Goal: Task Accomplishment & Management: Complete application form

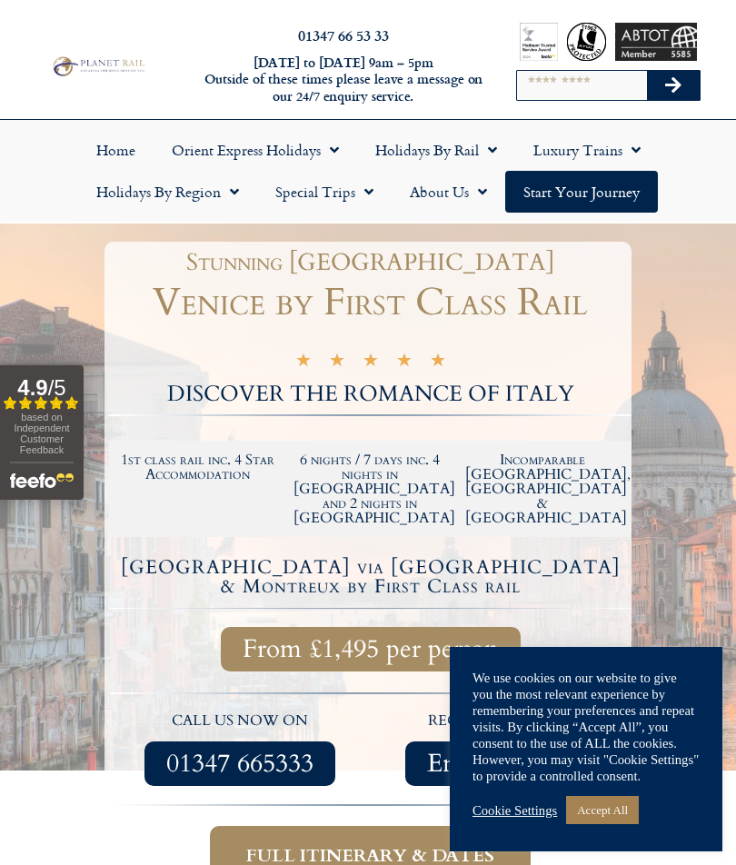
click at [597, 807] on link "Accept All" at bounding box center [602, 810] width 73 height 28
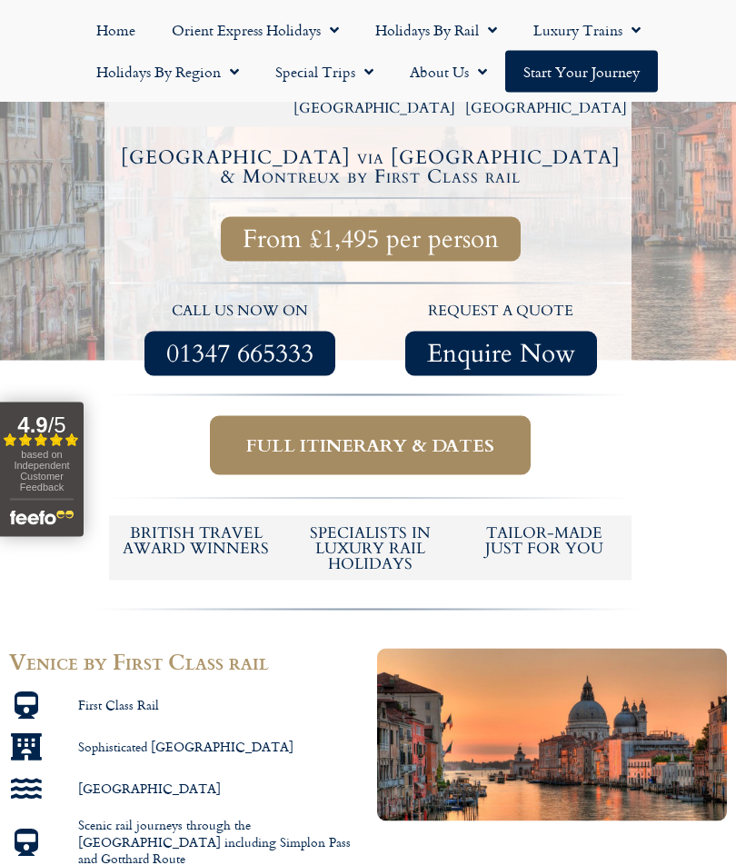
scroll to position [411, 0]
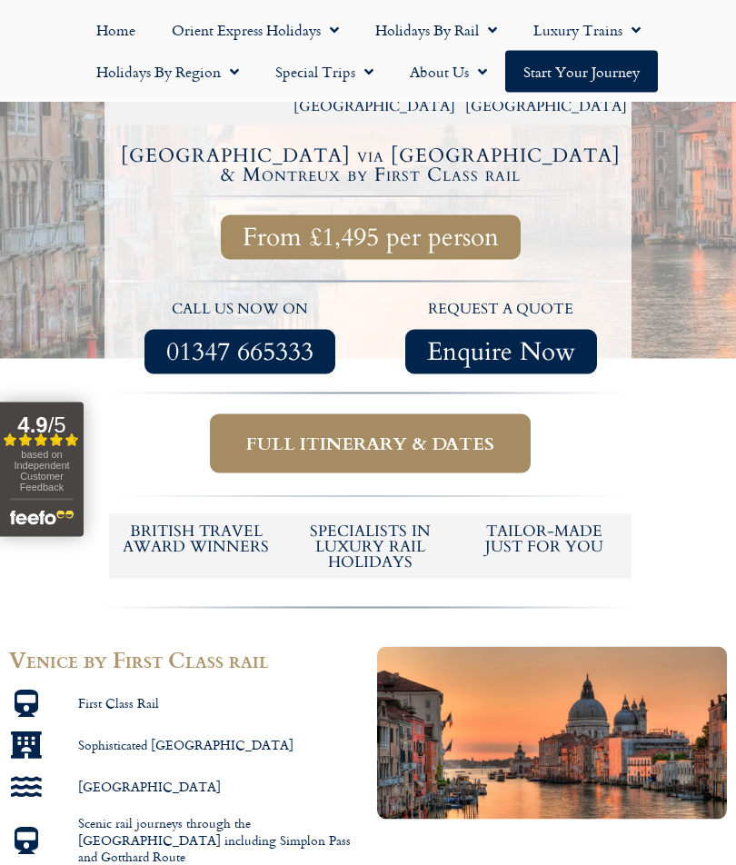
click at [354, 432] on span "Full itinerary & dates" at bounding box center [370, 443] width 248 height 23
click at [357, 432] on span "Full itinerary & dates" at bounding box center [370, 443] width 248 height 23
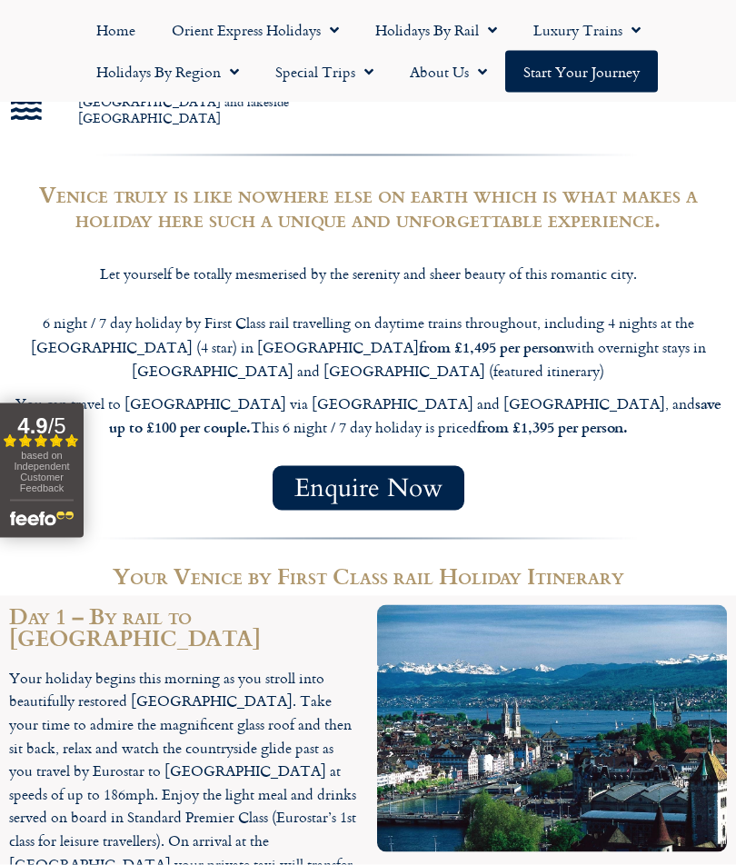
scroll to position [1336, 0]
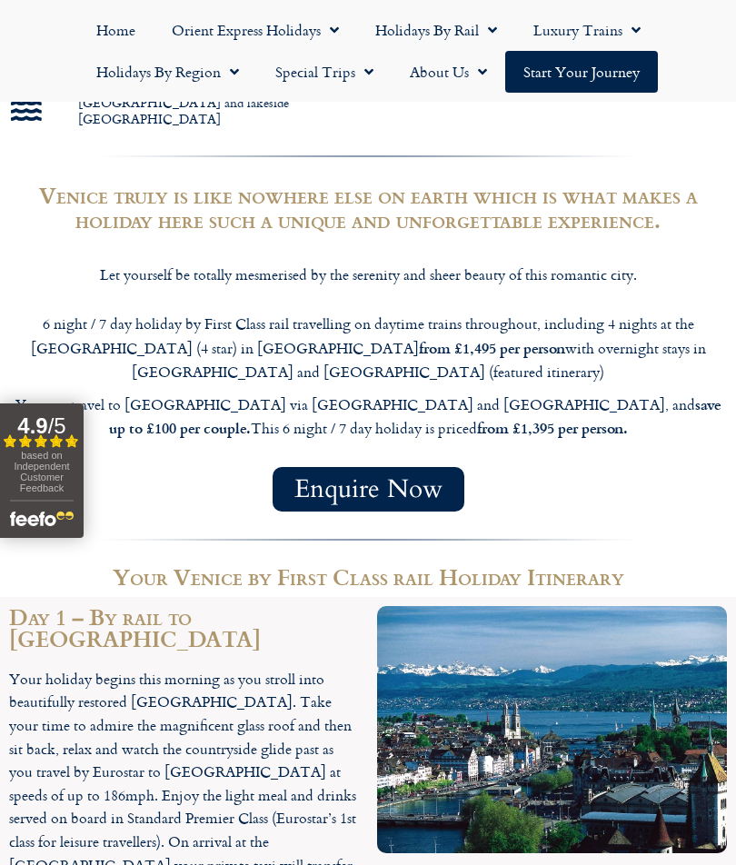
click at [41, 508] on img "Open slideout reviews widget" at bounding box center [42, 516] width 64 height 33
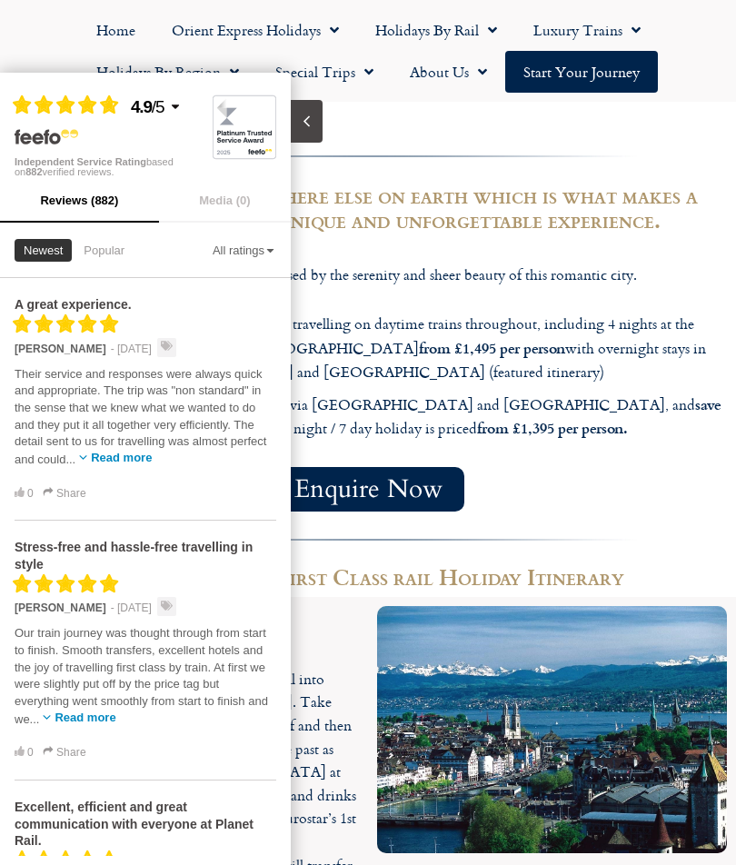
click at [689, 467] on div "Enquire Now" at bounding box center [368, 489] width 718 height 45
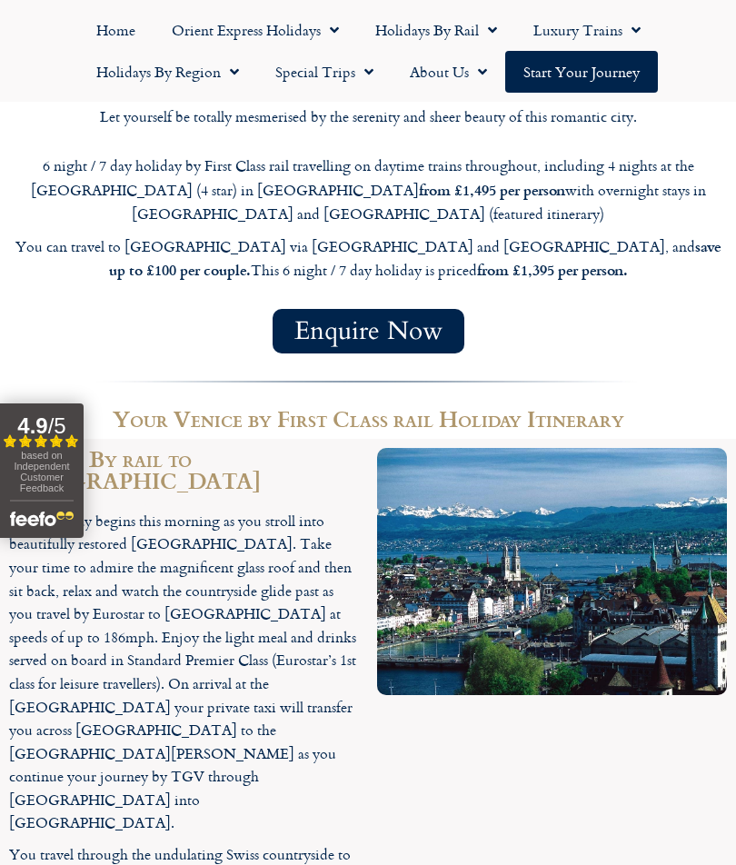
scroll to position [1500, 0]
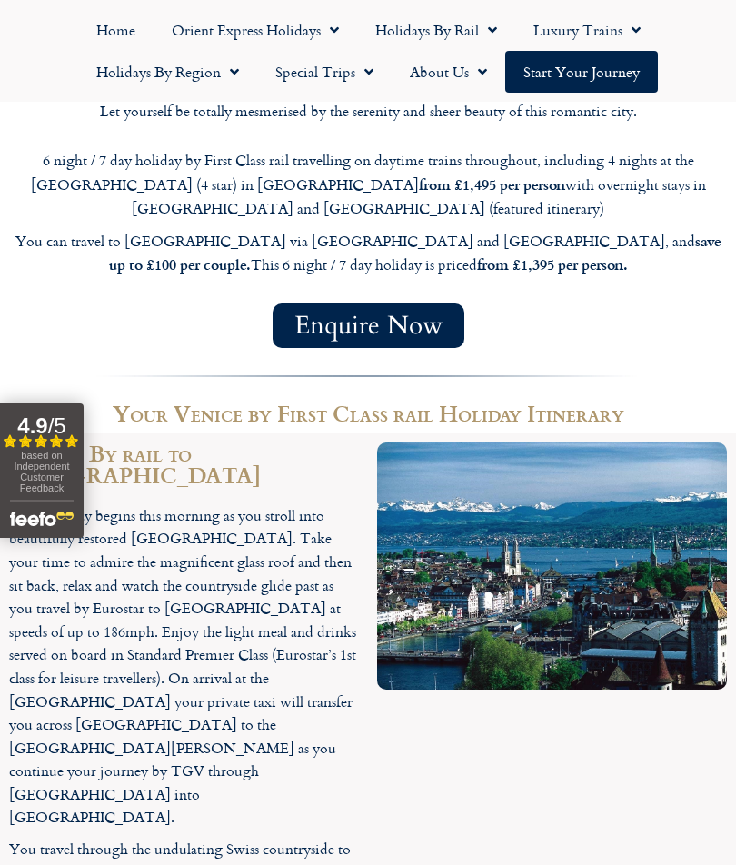
click at [36, 480] on span "based on Independent Customer Feedback" at bounding box center [41, 472] width 55 height 44
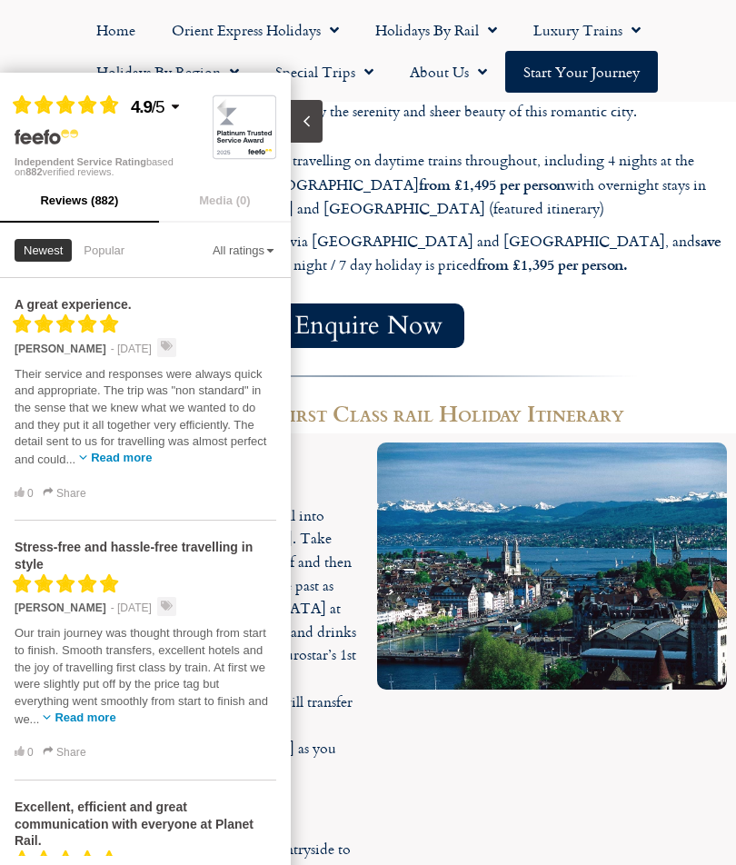
click at [543, 366] on div at bounding box center [368, 374] width 718 height 17
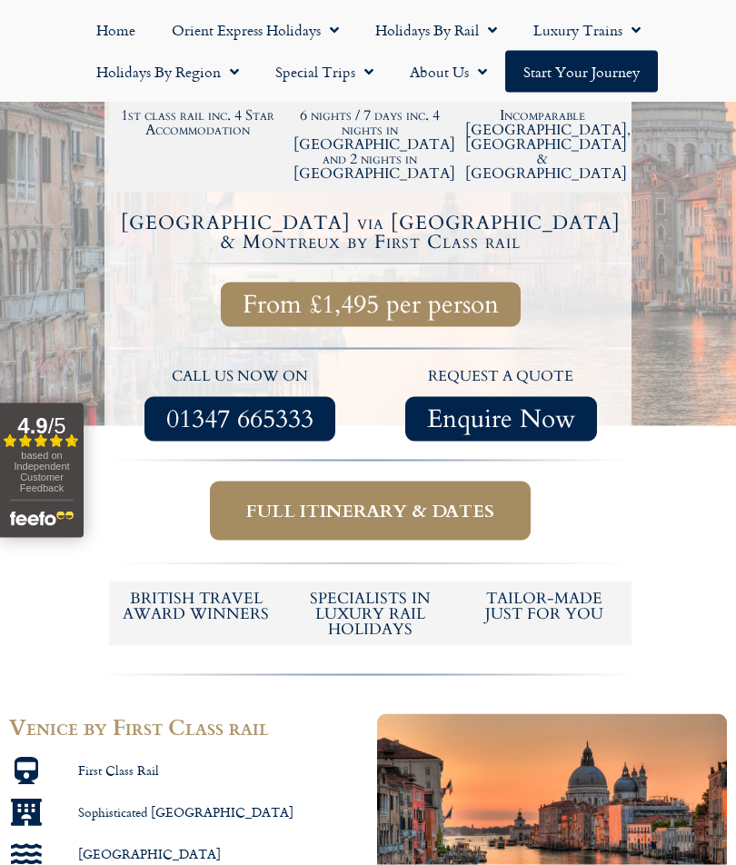
scroll to position [348, 0]
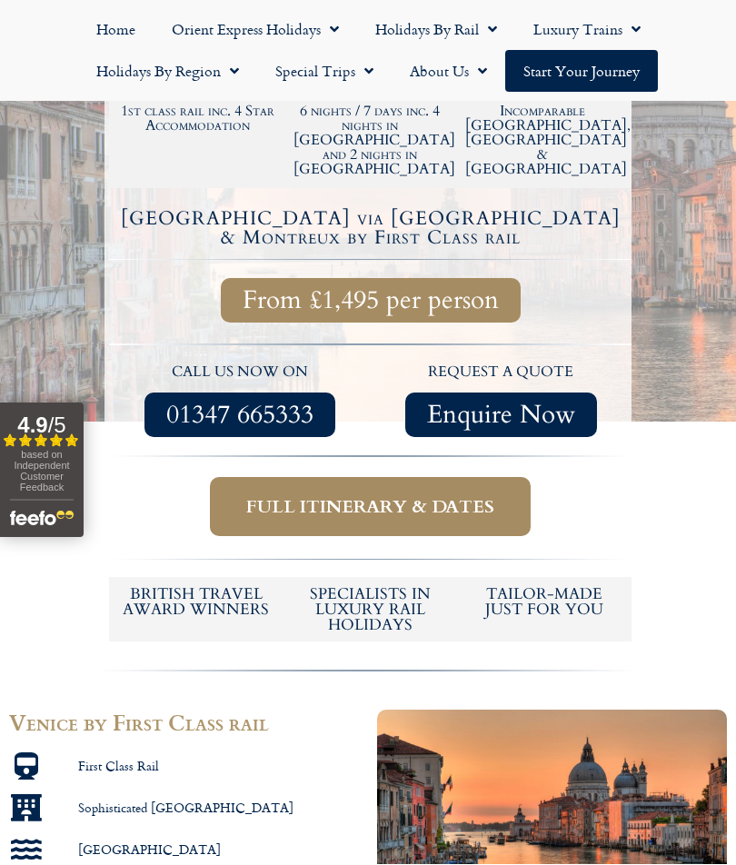
click at [361, 496] on span "Full itinerary & dates" at bounding box center [370, 507] width 248 height 23
click at [368, 496] on span "Full itinerary & dates" at bounding box center [370, 507] width 248 height 23
click at [354, 496] on span "Full itinerary & dates" at bounding box center [370, 507] width 248 height 23
click at [356, 496] on span "Full itinerary & dates" at bounding box center [370, 507] width 248 height 23
click at [354, 496] on span "Full itinerary & dates" at bounding box center [370, 507] width 248 height 23
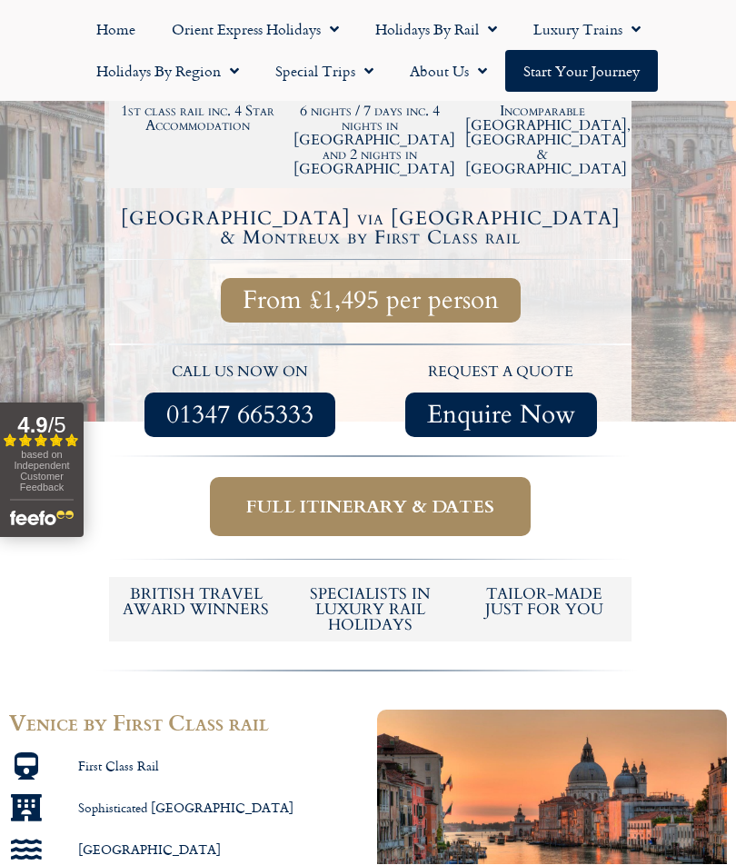
click at [370, 496] on span "Full itinerary & dates" at bounding box center [370, 507] width 248 height 23
click at [371, 496] on span "Full itinerary & dates" at bounding box center [370, 507] width 248 height 23
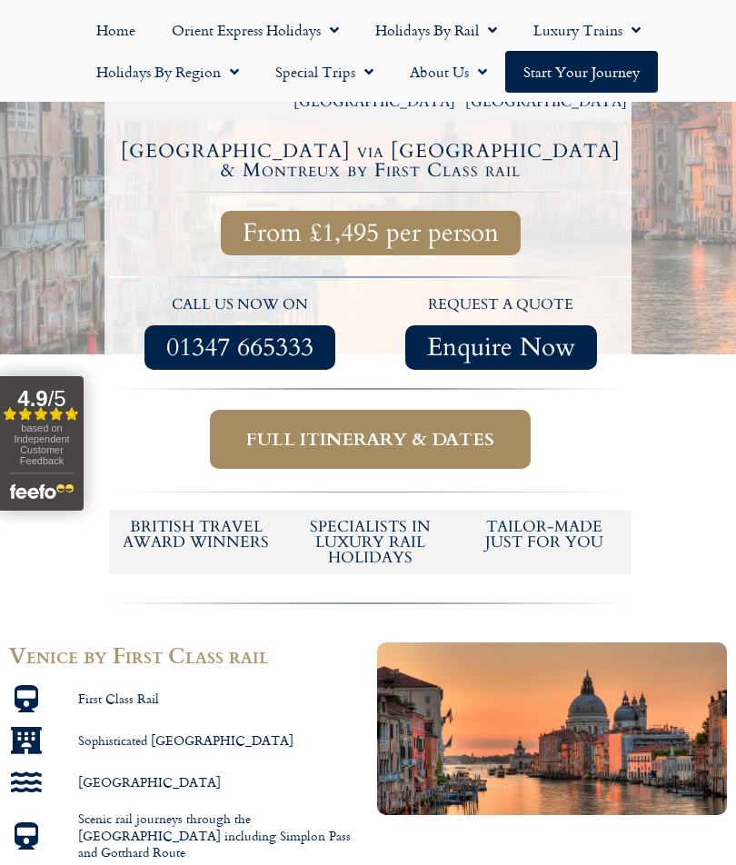
scroll to position [438, 0]
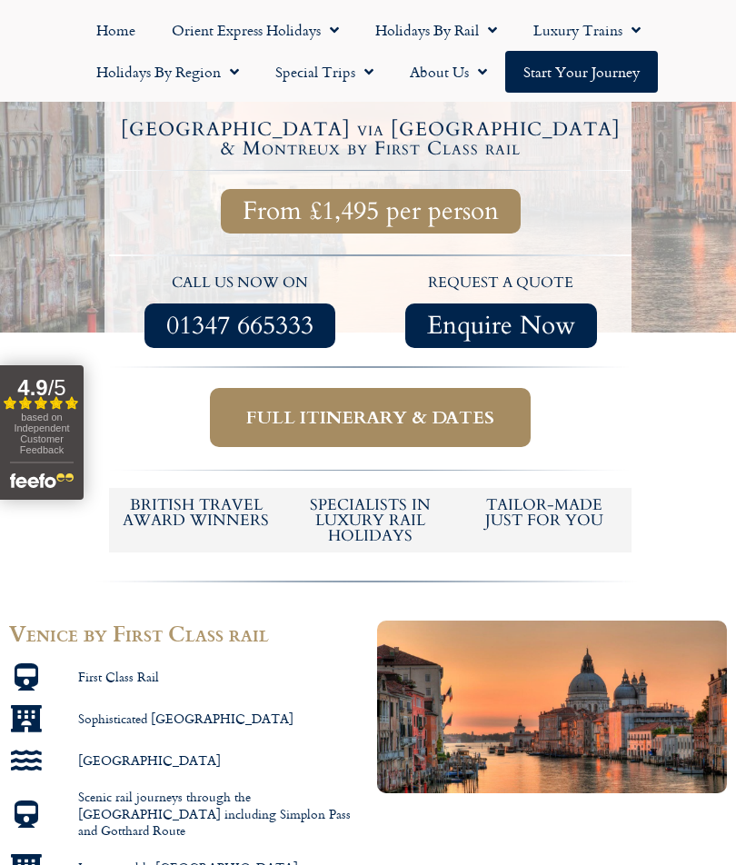
click at [369, 200] on span "From £1,495 per person" at bounding box center [371, 211] width 256 height 23
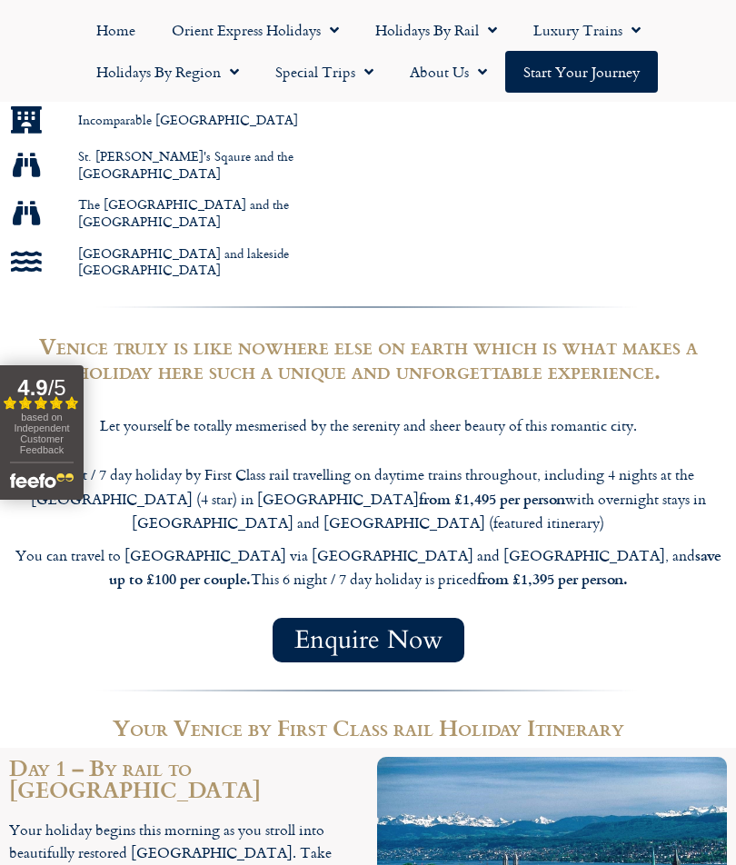
scroll to position [1183, 0]
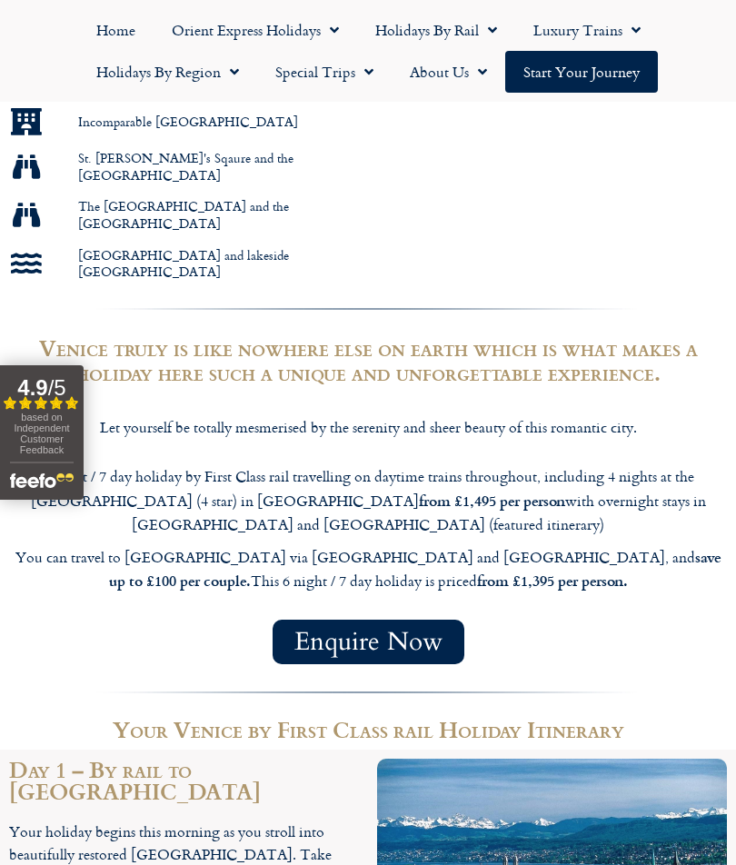
click at [364, 630] on span "Enquire Now" at bounding box center [368, 641] width 148 height 23
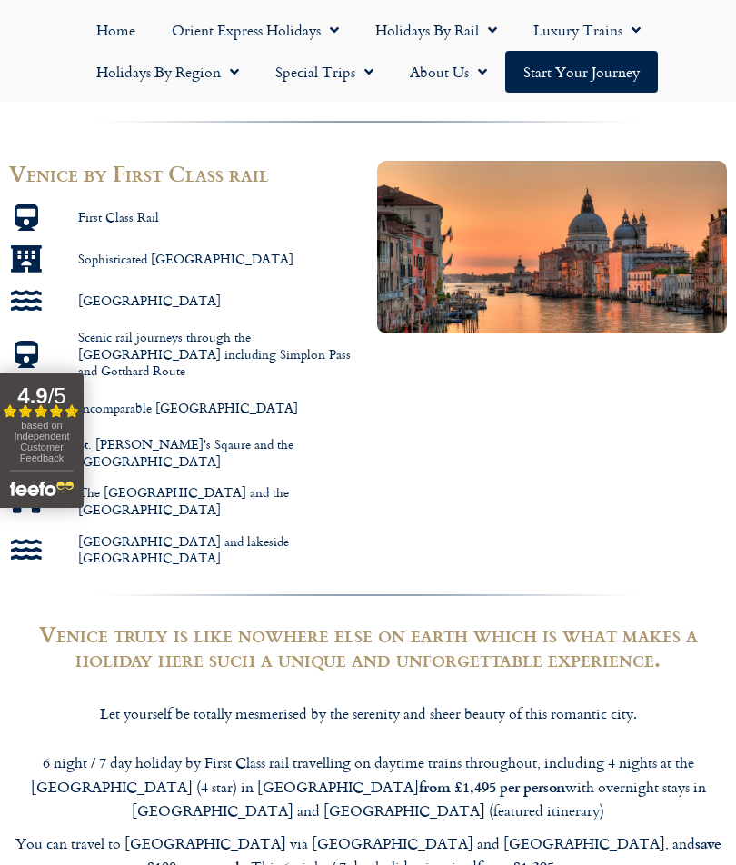
scroll to position [914, 0]
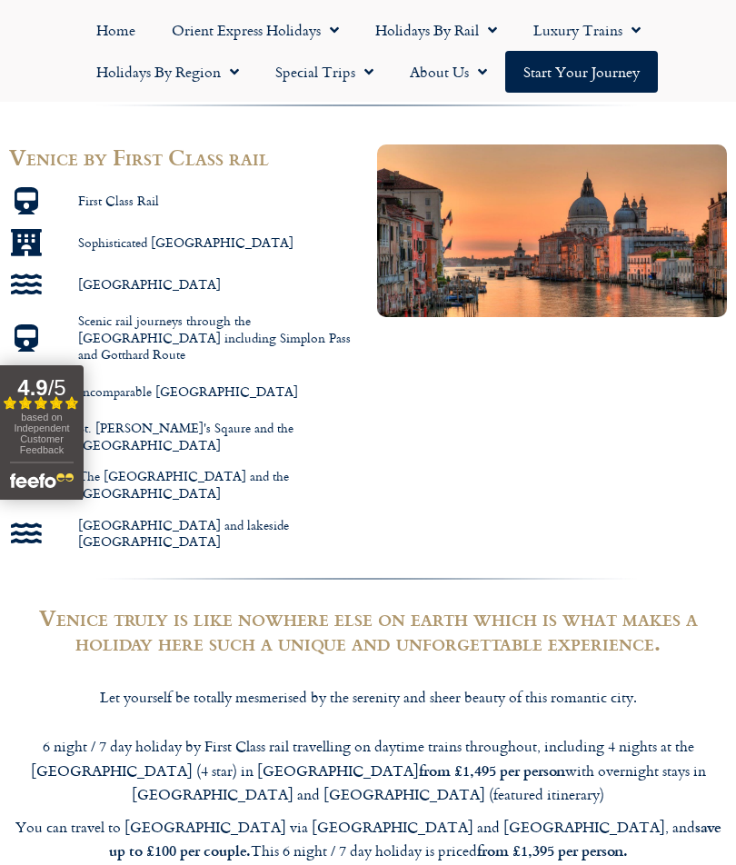
click at [479, 205] on img at bounding box center [552, 230] width 350 height 173
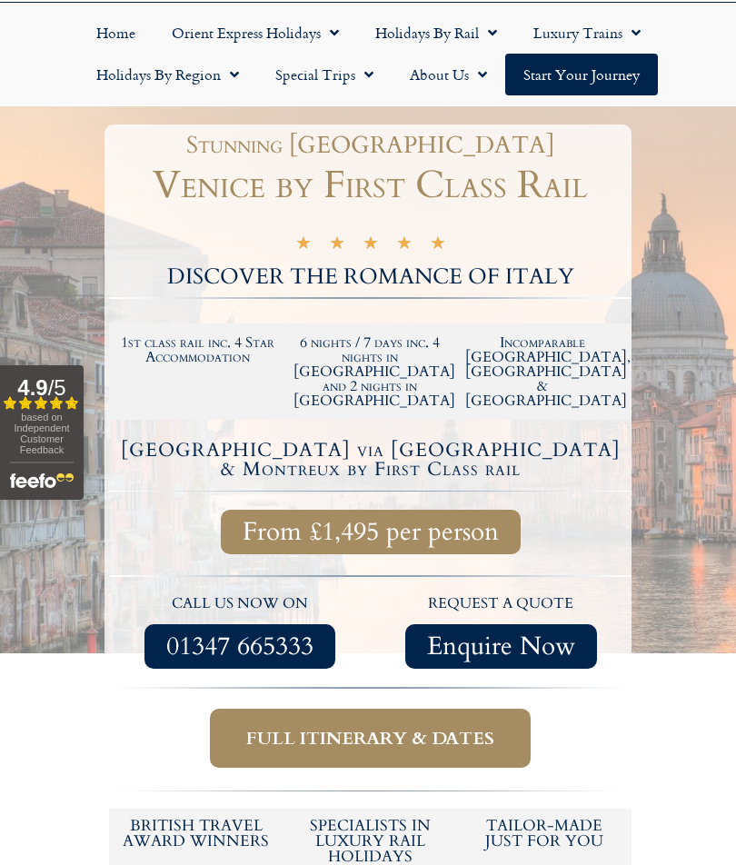
scroll to position [114, 0]
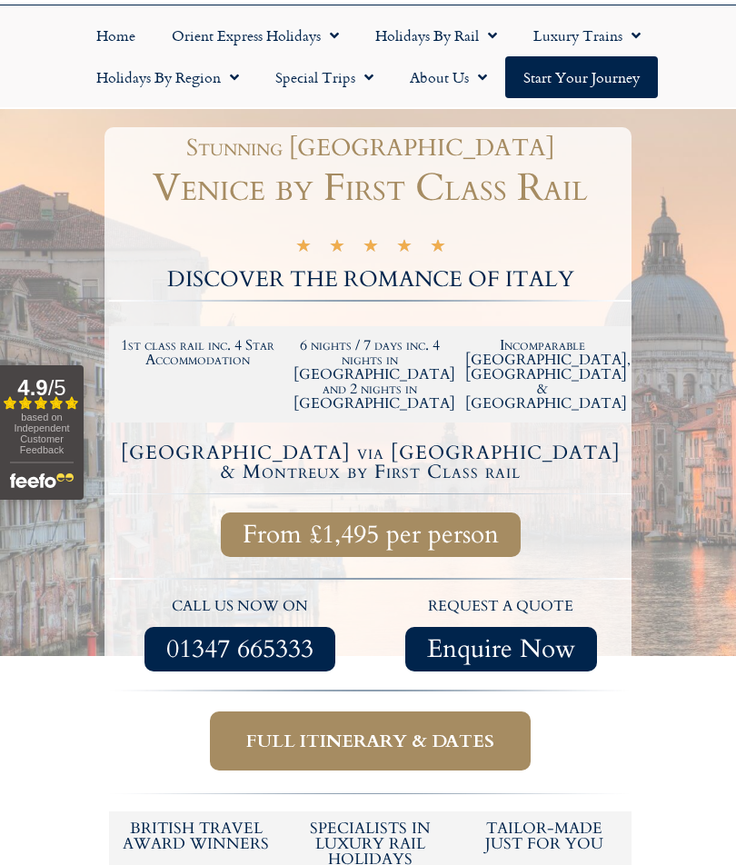
click at [471, 523] on span "From £1,495 per person" at bounding box center [371, 534] width 256 height 23
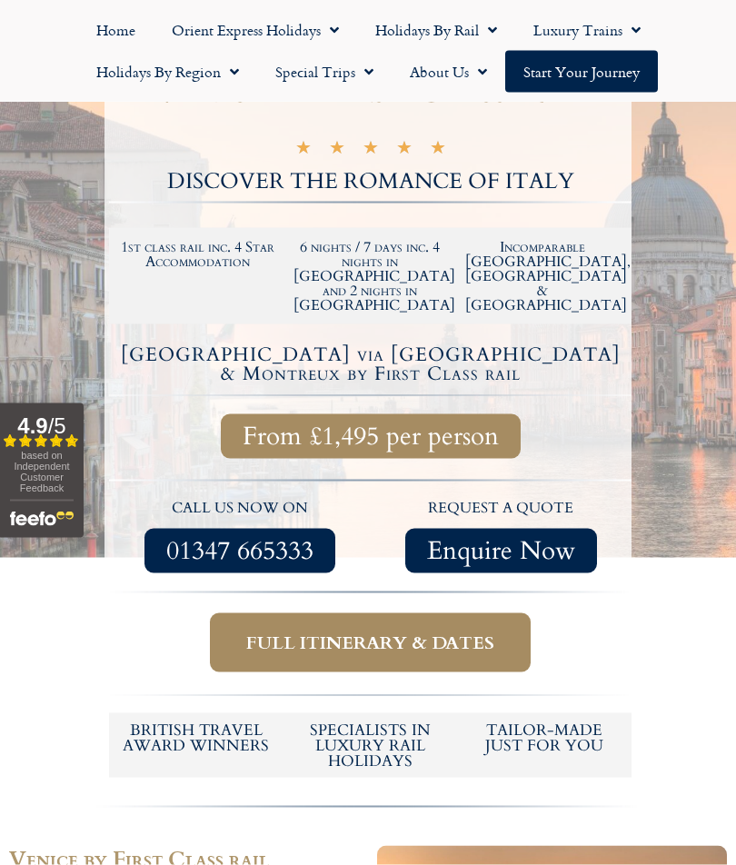
scroll to position [213, 0]
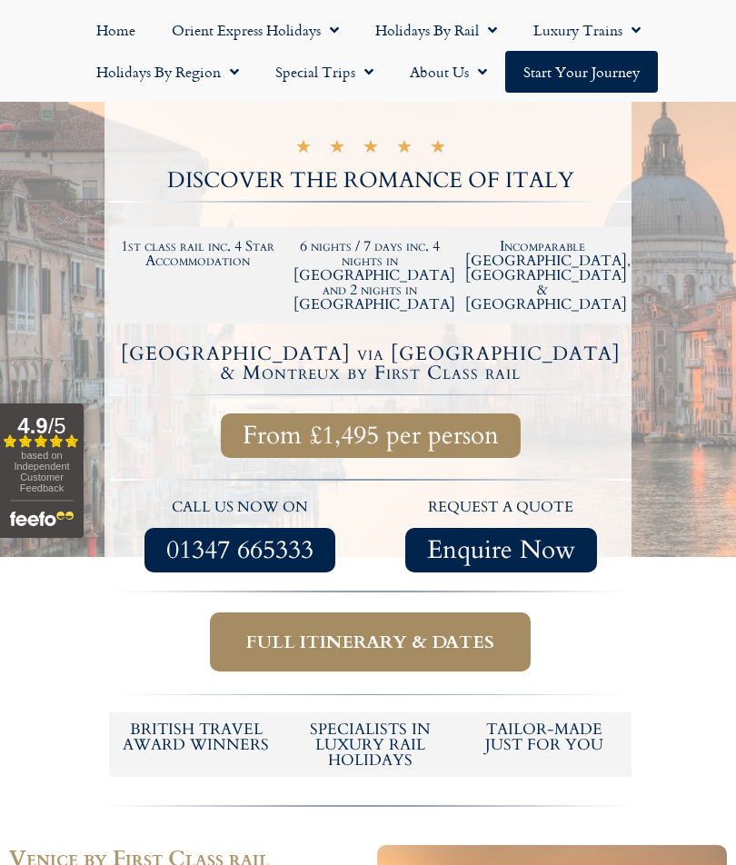
click at [282, 630] on span "Full itinerary & dates" at bounding box center [370, 641] width 248 height 23
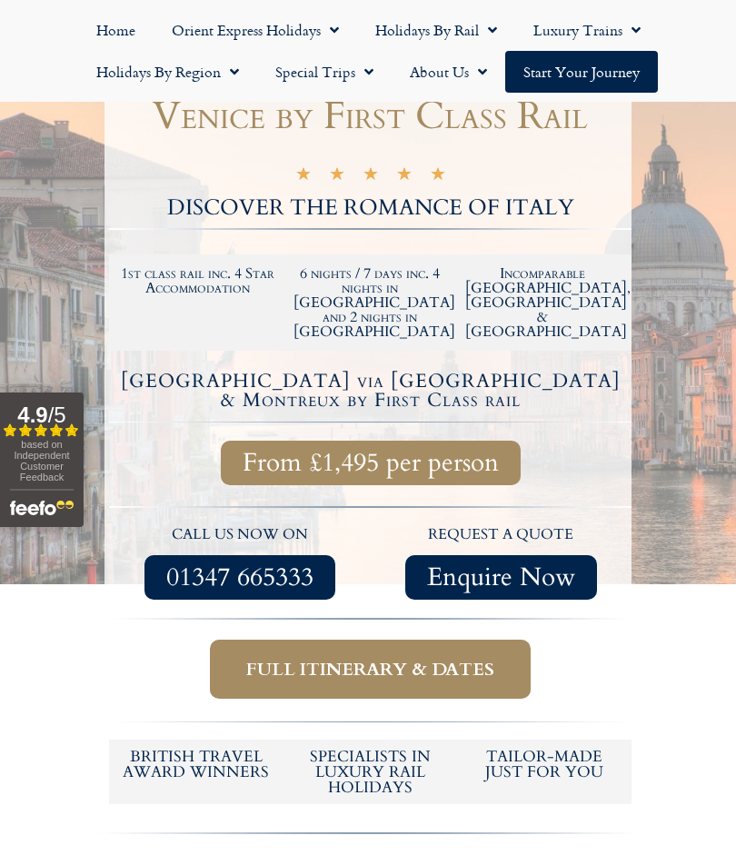
scroll to position [199, 0]
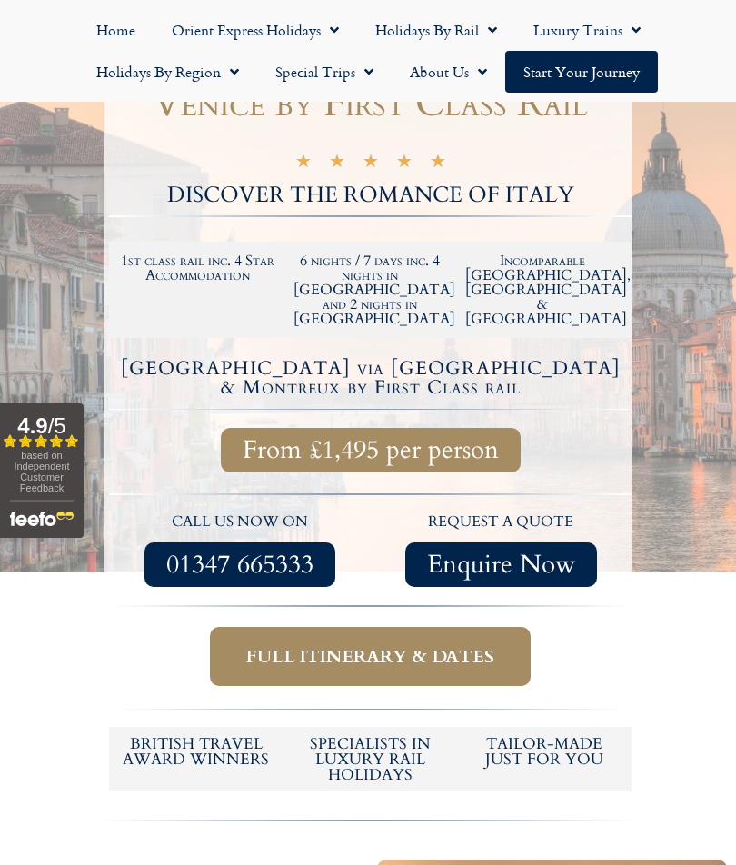
click at [395, 645] on span "Full itinerary & dates" at bounding box center [370, 656] width 248 height 23
click at [513, 553] on span "Enquire Now" at bounding box center [501, 564] width 148 height 23
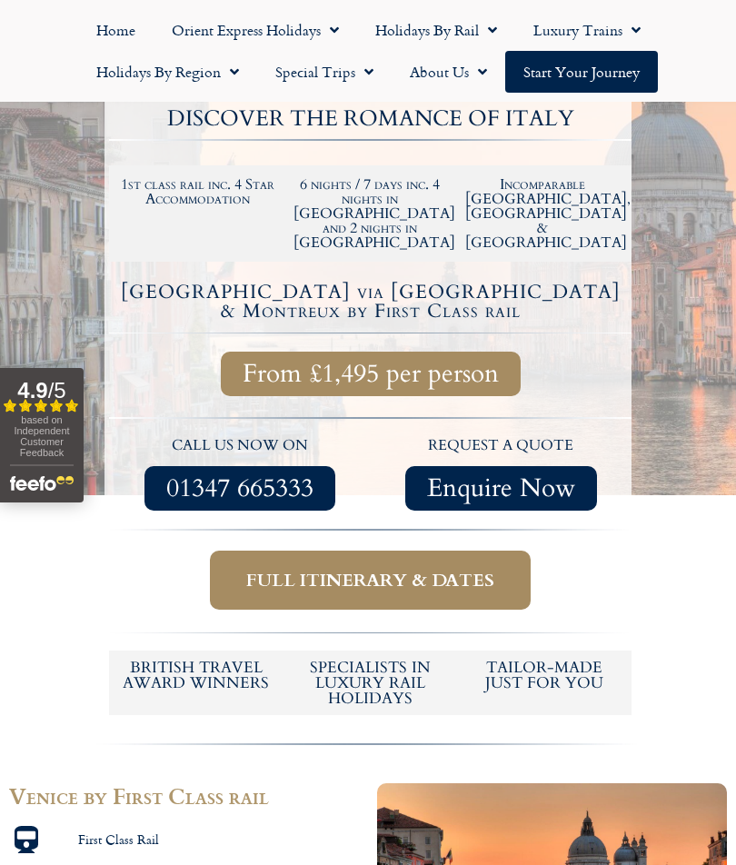
scroll to position [280, 0]
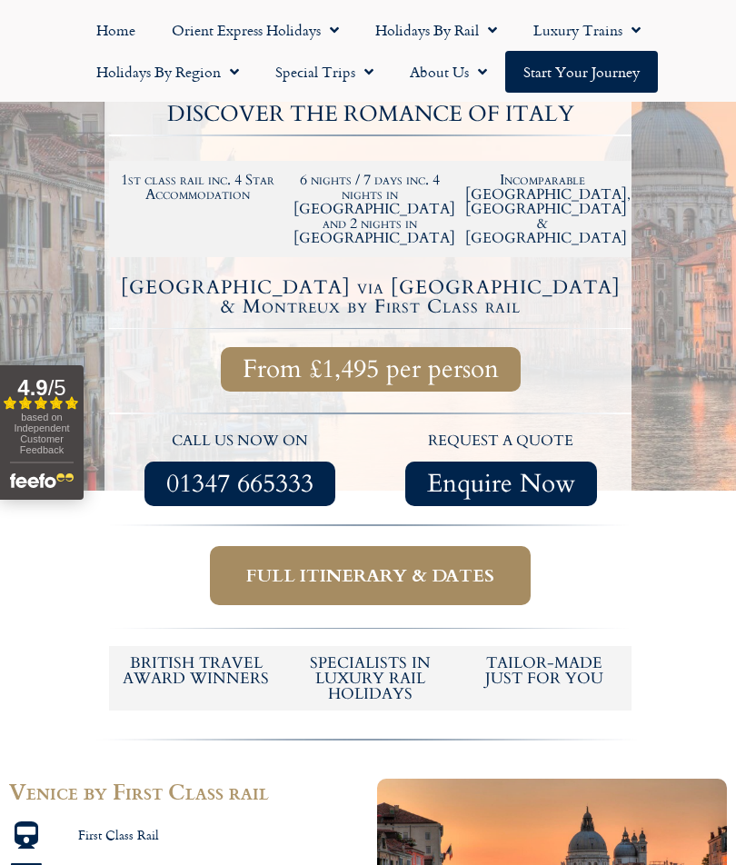
click at [496, 472] on span "Enquire Now" at bounding box center [501, 483] width 148 height 23
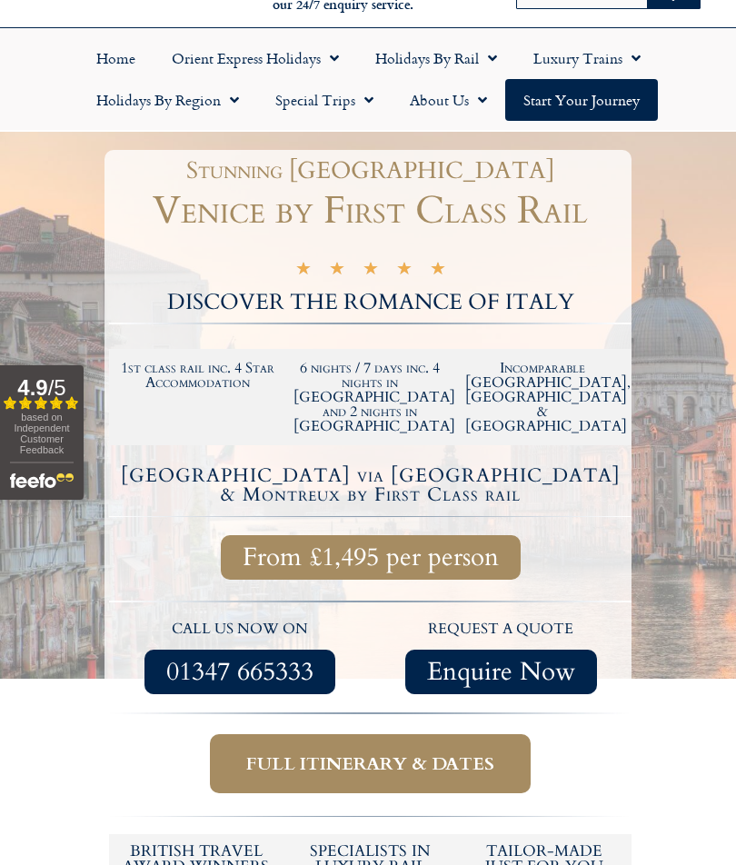
scroll to position [80, 0]
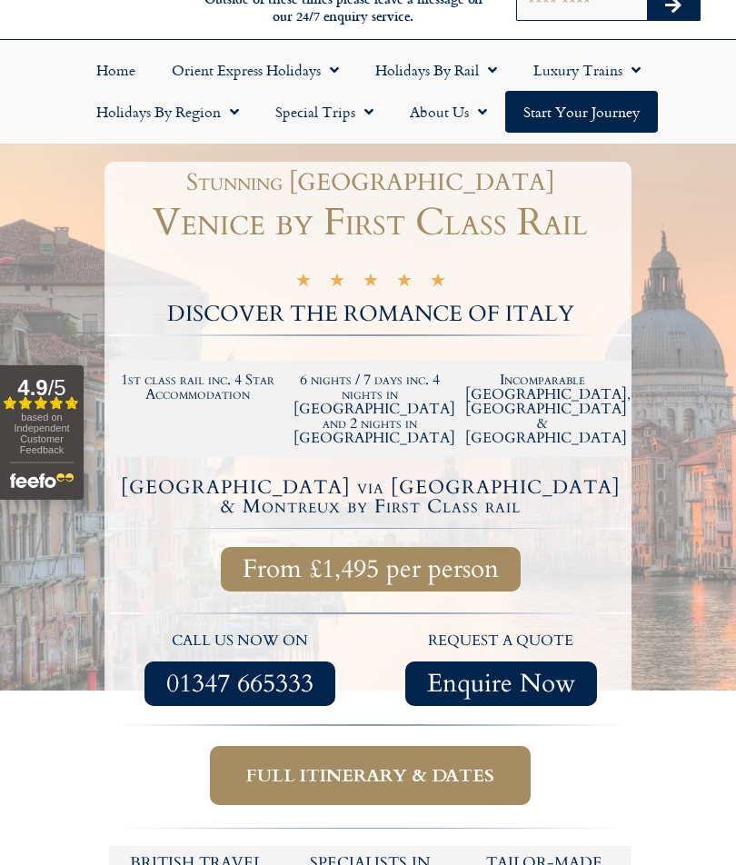
click at [478, 672] on span "Enquire Now" at bounding box center [501, 683] width 148 height 23
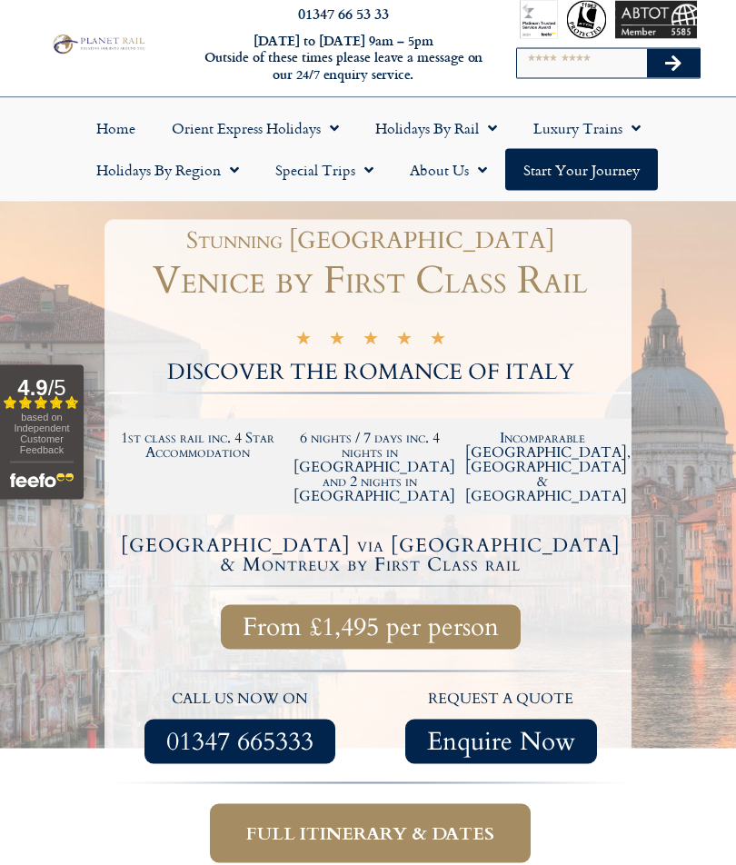
scroll to position [0, 0]
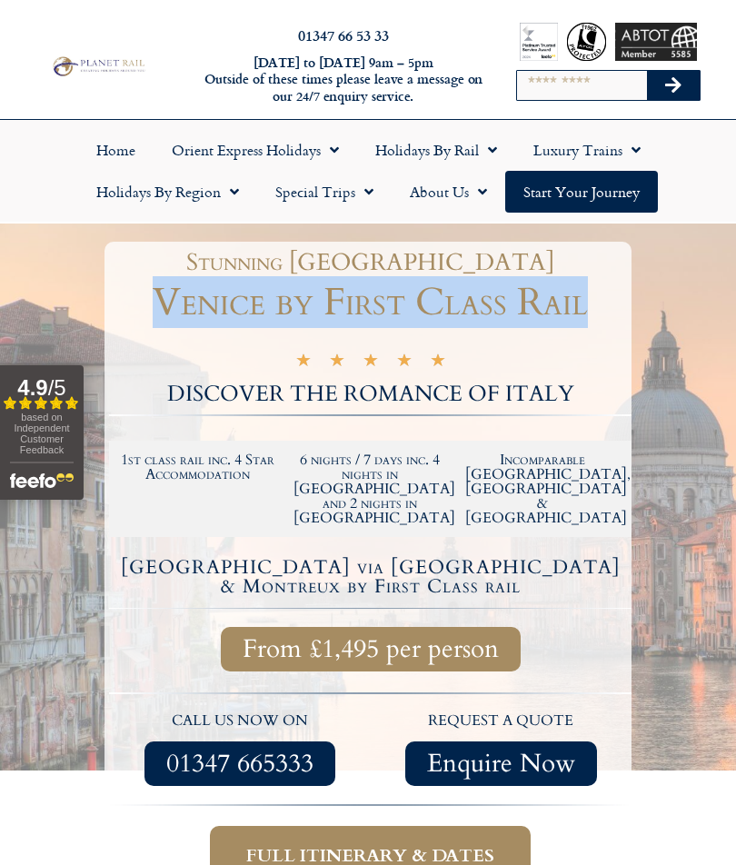
click at [487, 752] on span "Enquire Now" at bounding box center [501, 763] width 148 height 23
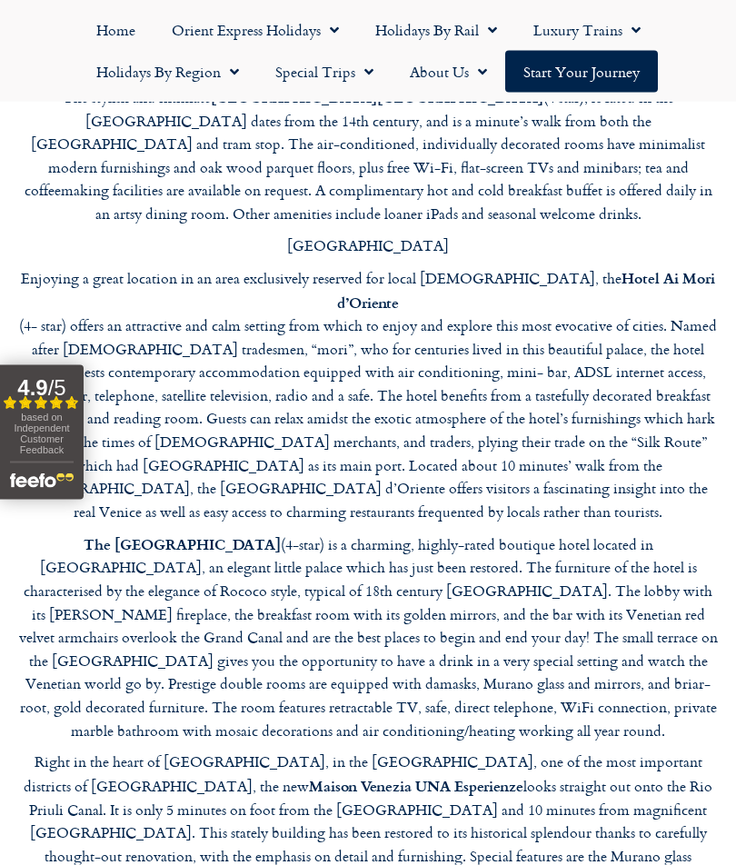
scroll to position [5149, 0]
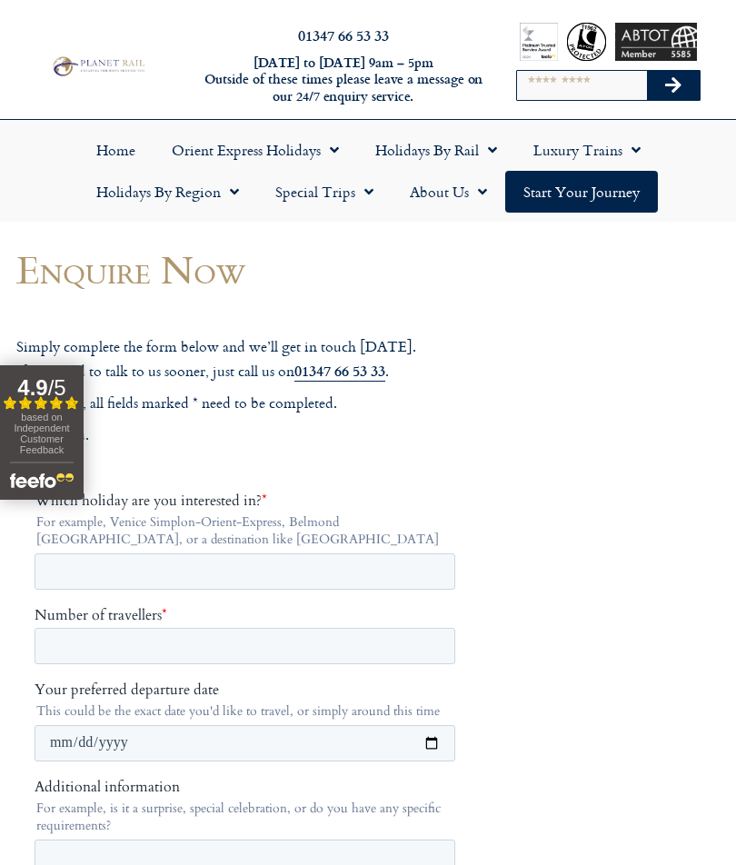
click at [560, 212] on link "Start your Journey" at bounding box center [581, 192] width 153 height 42
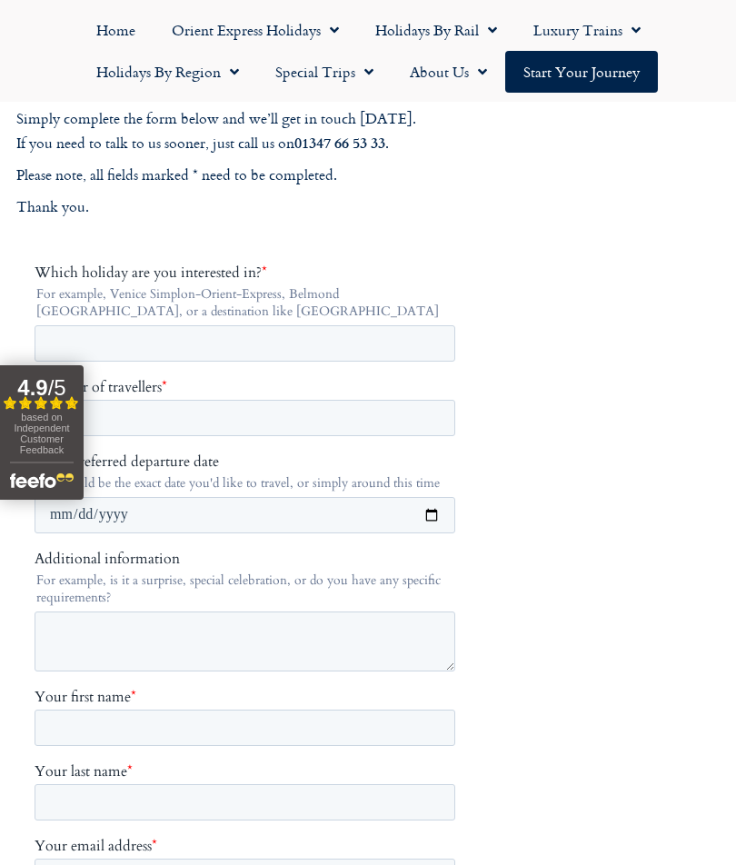
scroll to position [231, 0]
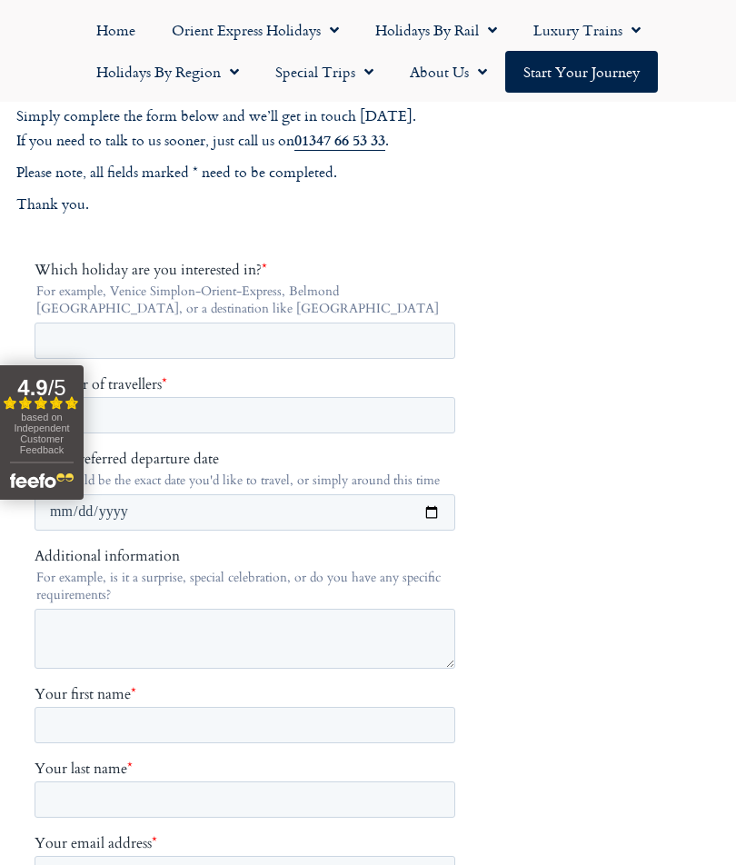
click at [33, 445] on span "based on Independent Customer Feedback" at bounding box center [41, 433] width 55 height 44
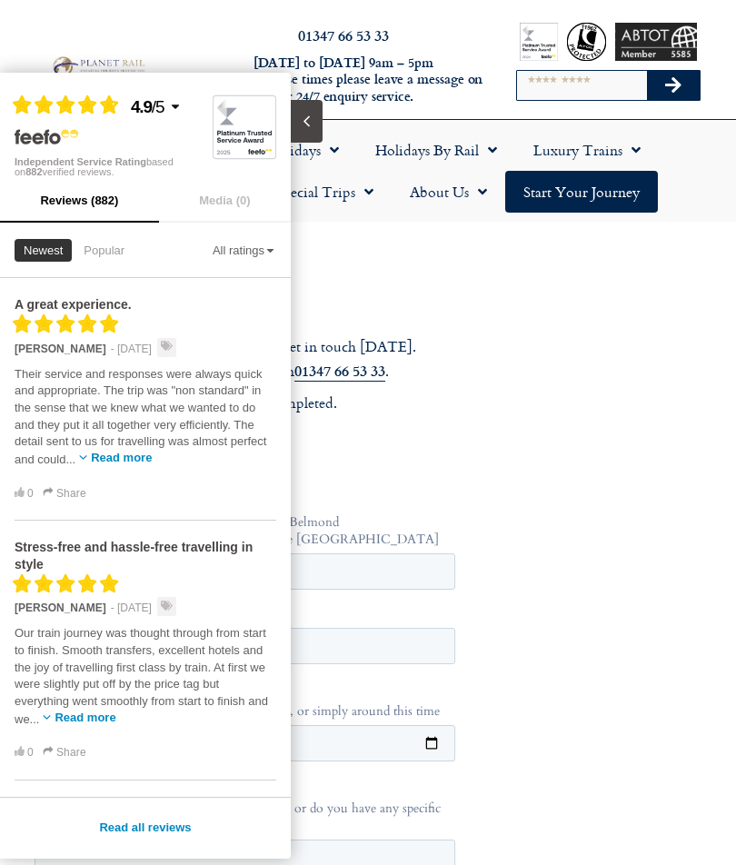
scroll to position [13, 0]
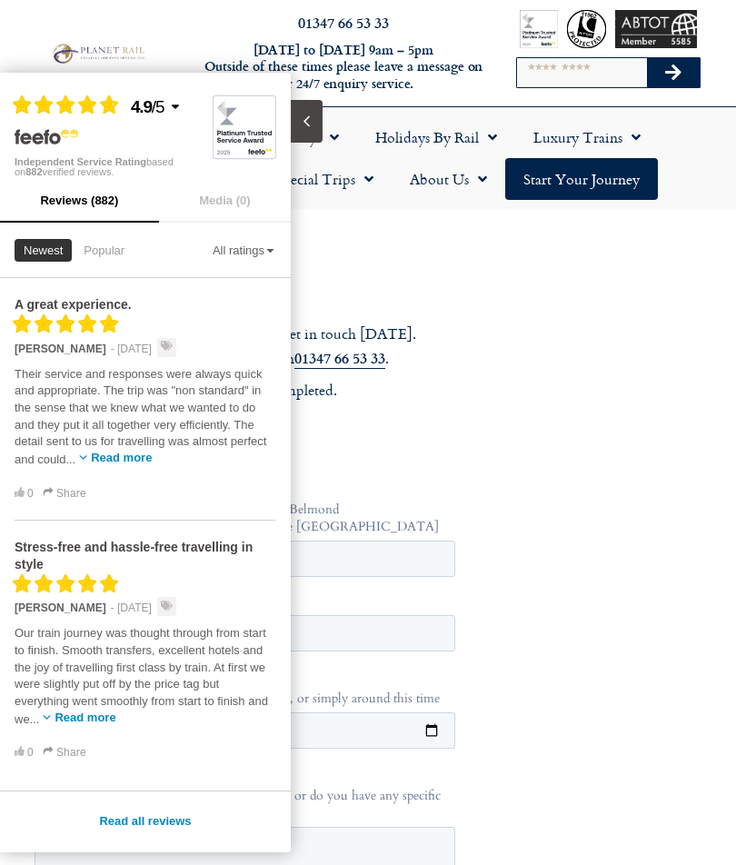
click at [6, 492] on div "A great experience. Filled star Filled star Filled star Filled star Filled star…" at bounding box center [145, 528] width 291 height 501
click at [0, 490] on div "A great experience. Filled star Filled star Filled star Filled star Filled star…" at bounding box center [145, 528] width 291 height 501
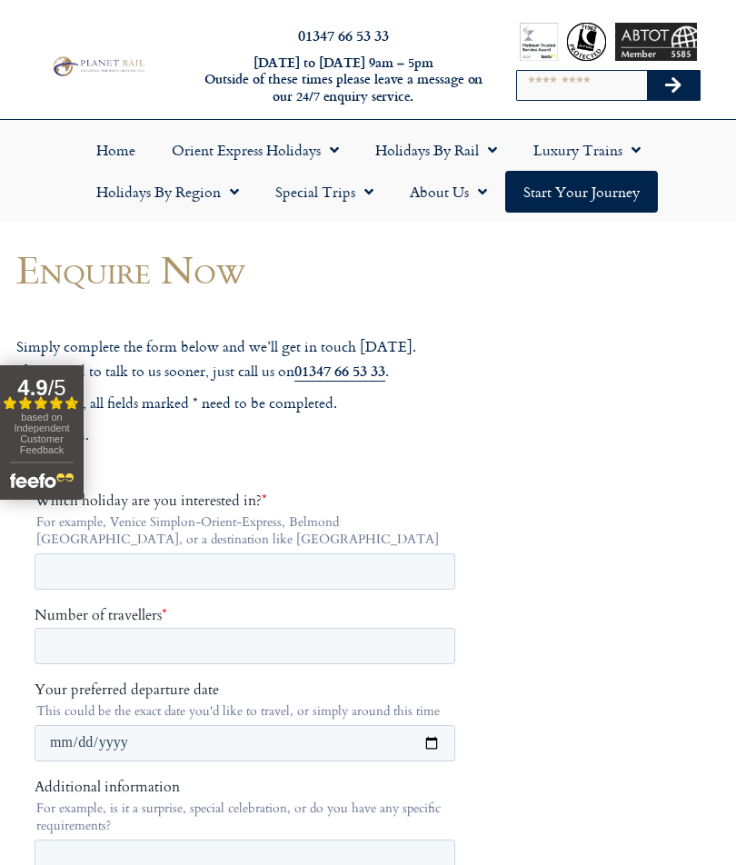
click at [604, 204] on link "Start your Journey" at bounding box center [581, 192] width 153 height 42
click at [137, 569] on input "Which holiday are you interested in? *" at bounding box center [244, 570] width 421 height 36
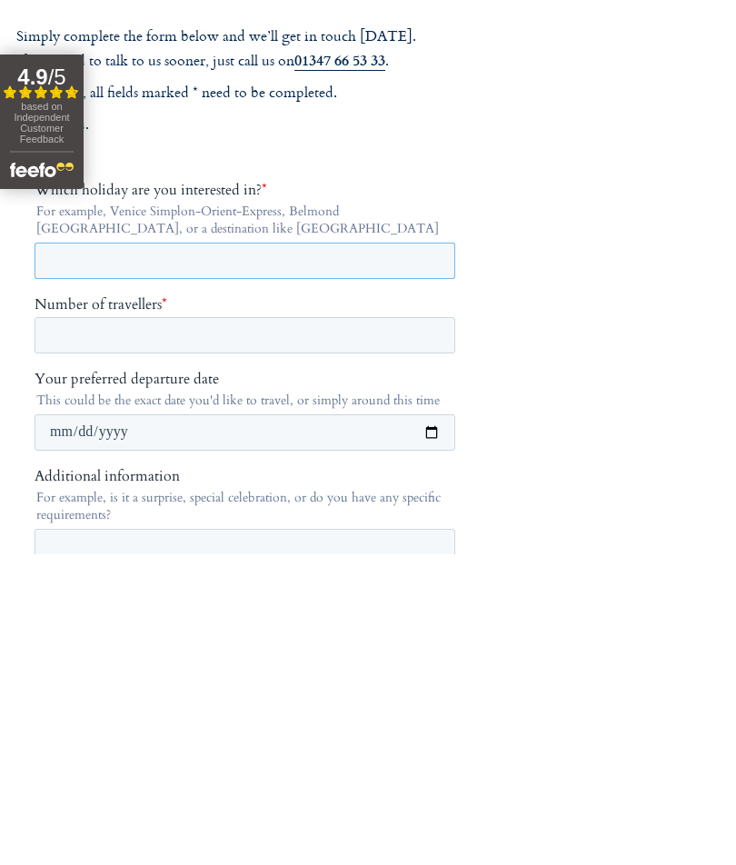
paste input "**********"
type input "**********"
click at [85, 333] on input "Number of travellers *" at bounding box center [244, 334] width 421 height 36
type input "*"
click at [111, 431] on input "Your preferred departure date" at bounding box center [244, 431] width 421 height 36
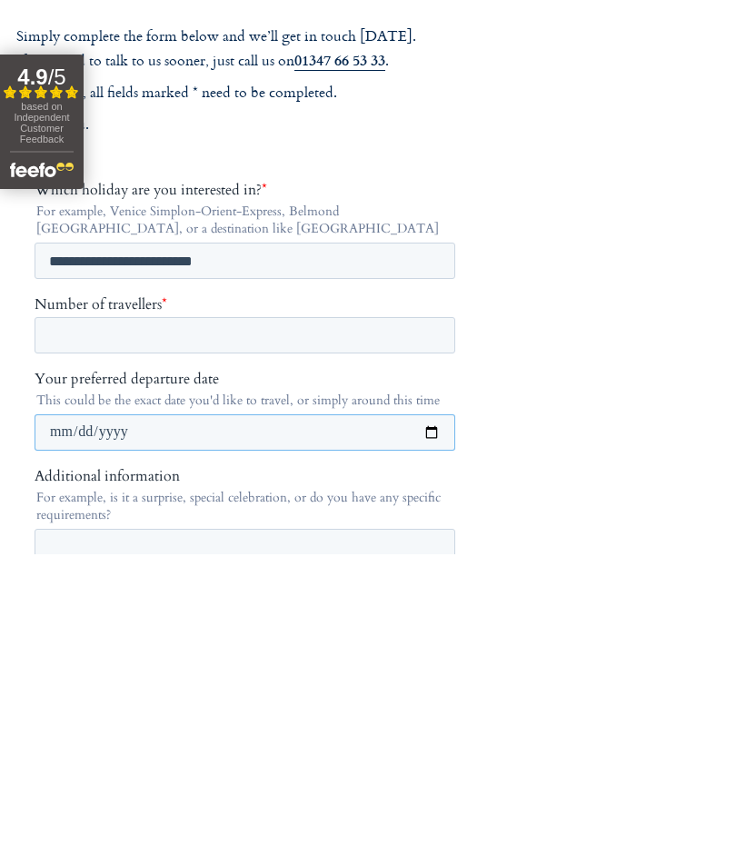
scroll to position [311, 0]
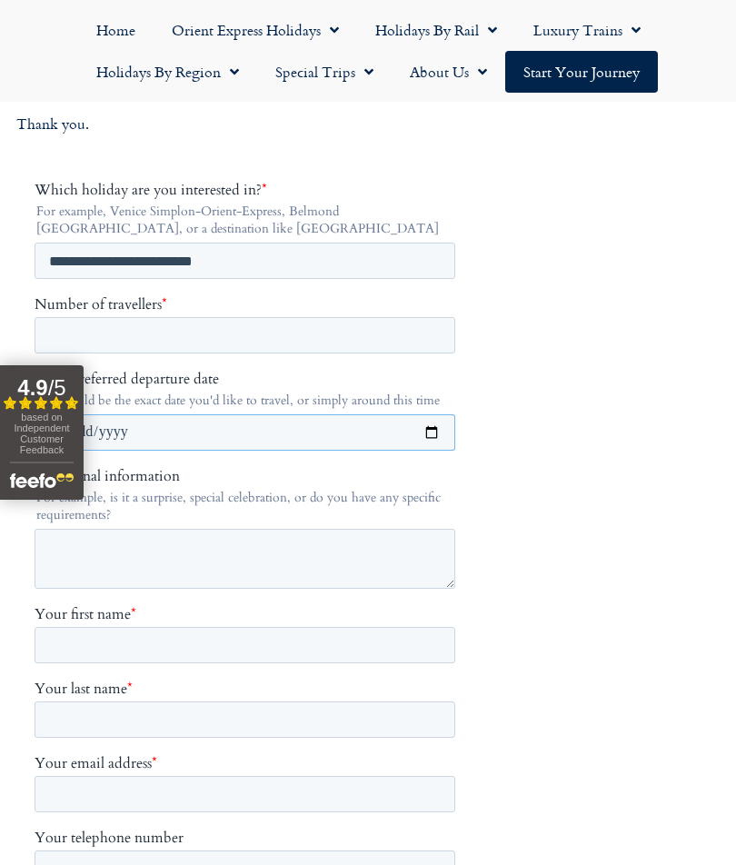
type input "**********"
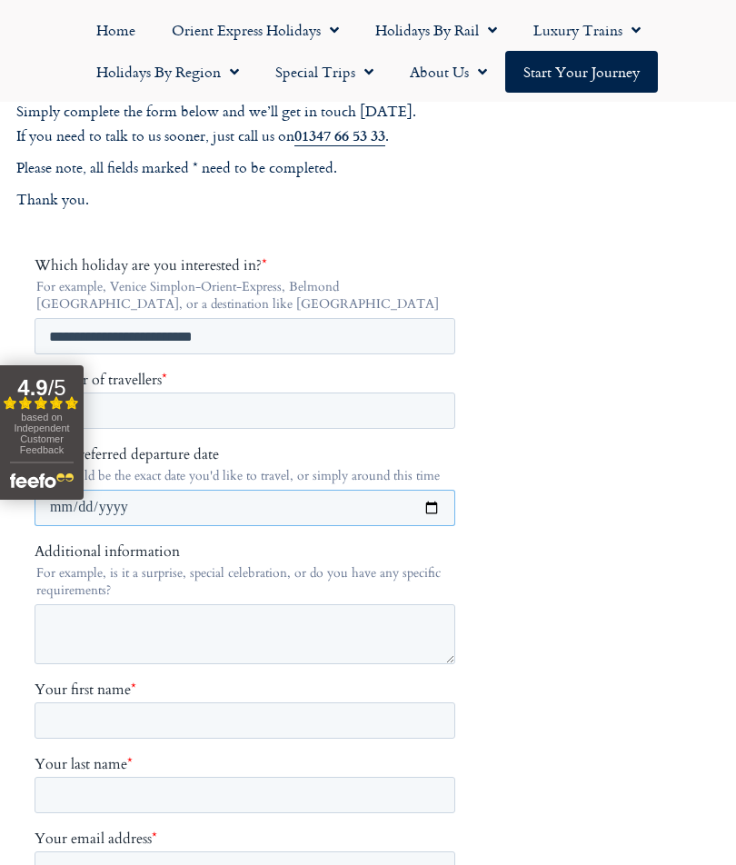
scroll to position [234, 0]
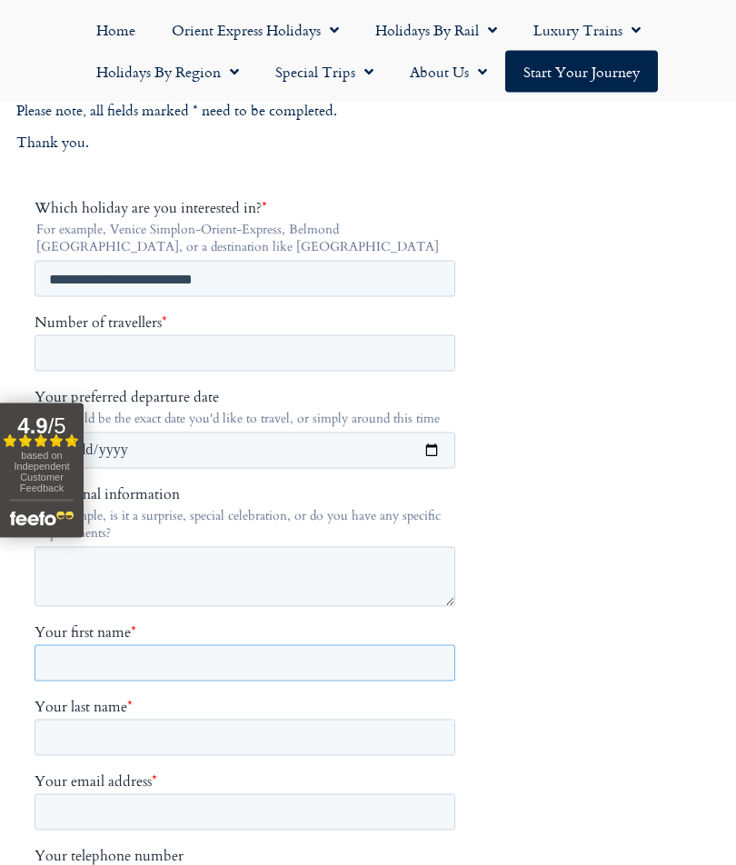
click at [102, 659] on input "Your first name *" at bounding box center [244, 662] width 421 height 36
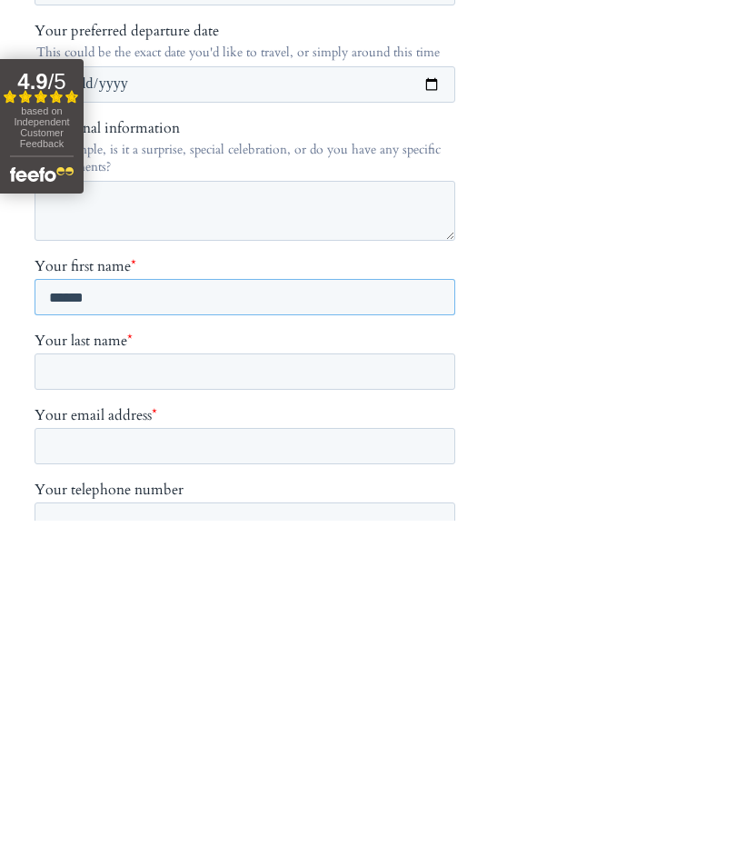
type input "******"
click at [336, 353] on input "Your last name *" at bounding box center [244, 371] width 421 height 36
type input "***"
click at [98, 428] on input "Your email address *" at bounding box center [244, 446] width 421 height 36
type input "**********"
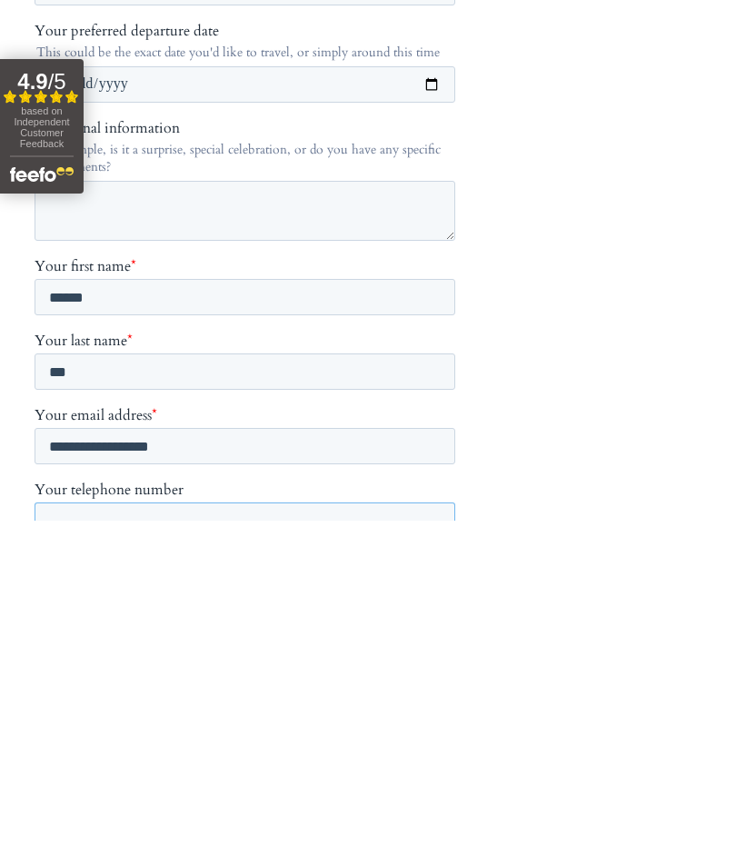
click at [91, 502] on input "Your telephone number" at bounding box center [244, 520] width 421 height 36
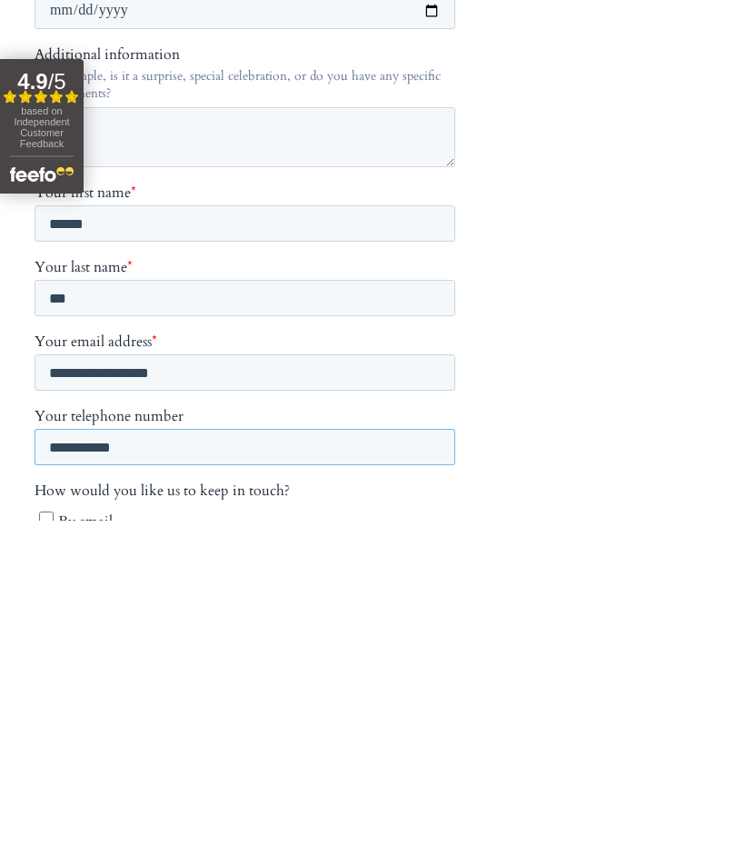
scroll to position [405, 0]
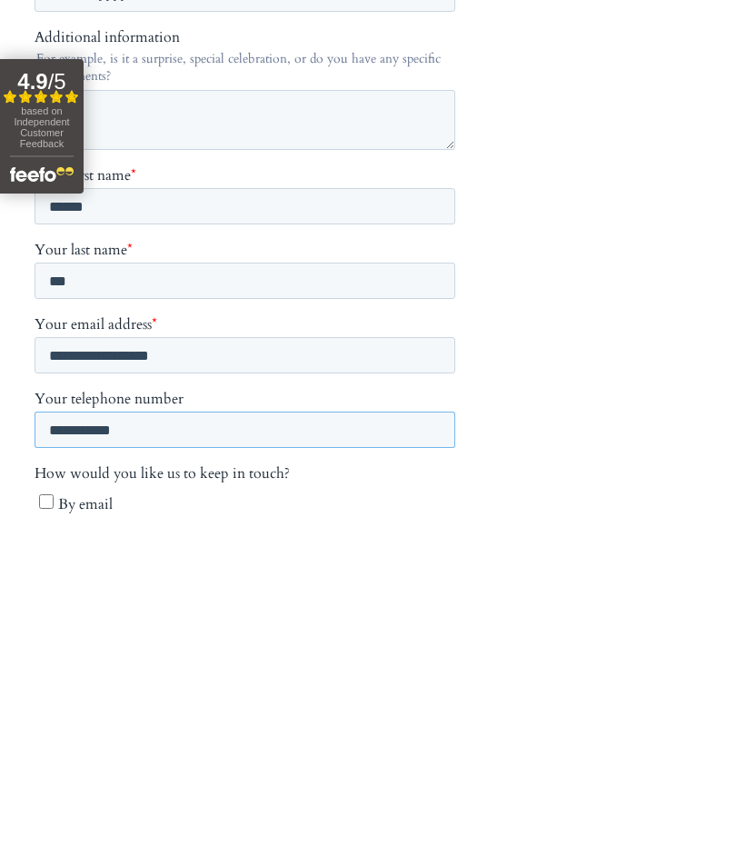
type input "**********"
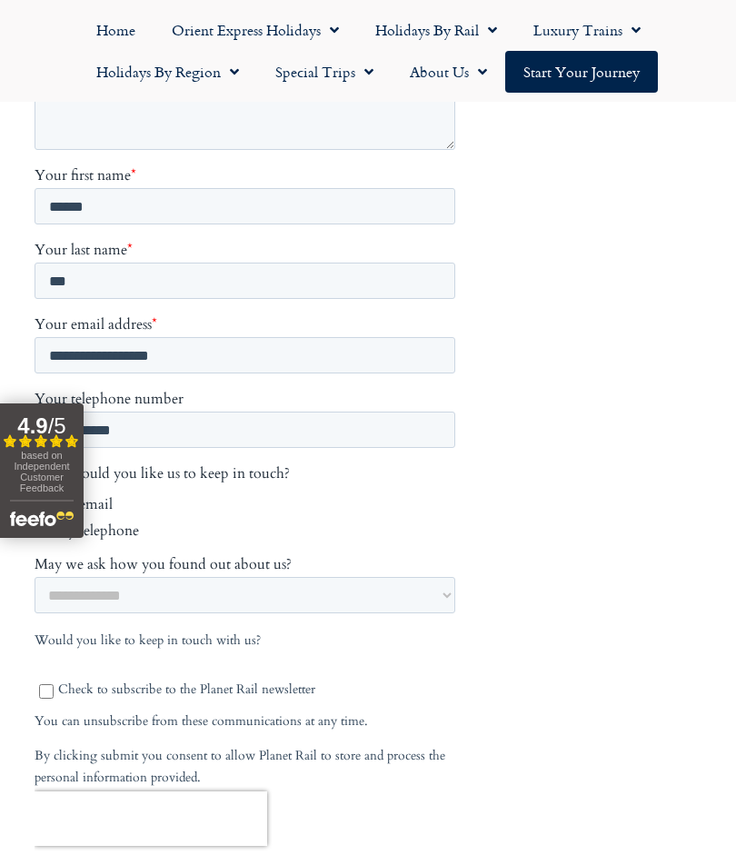
click at [519, 449] on body "01347 66 53 33 Monday to Friday 9am – 5pm Outside of these times please leave a…" at bounding box center [368, 352] width 736 height 2203
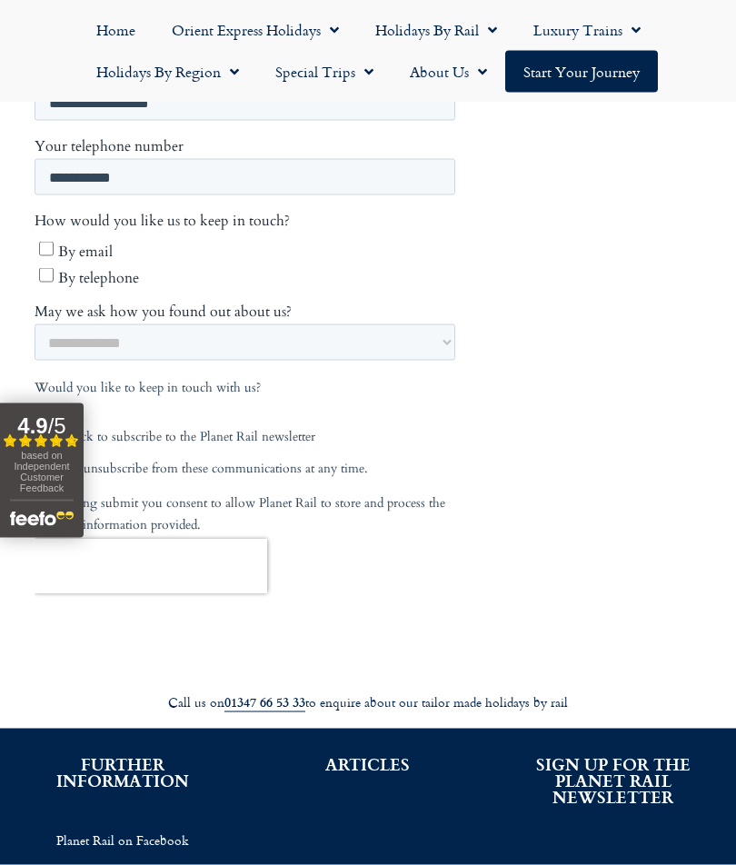
scroll to position [1004, 0]
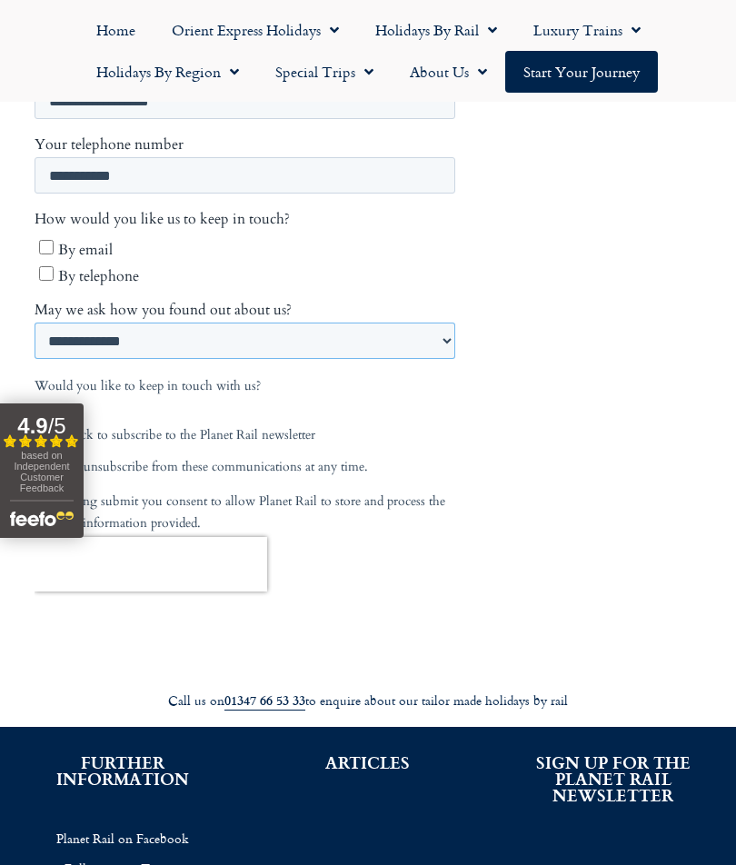
click at [77, 322] on select "**********" at bounding box center [244, 340] width 421 height 36
select select "**********"
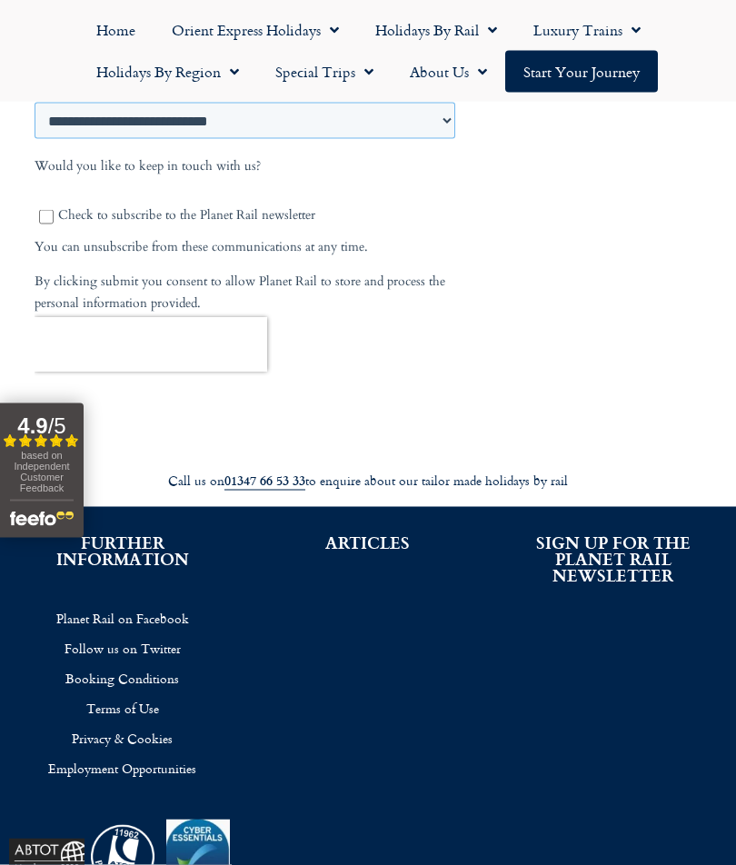
scroll to position [1224, 0]
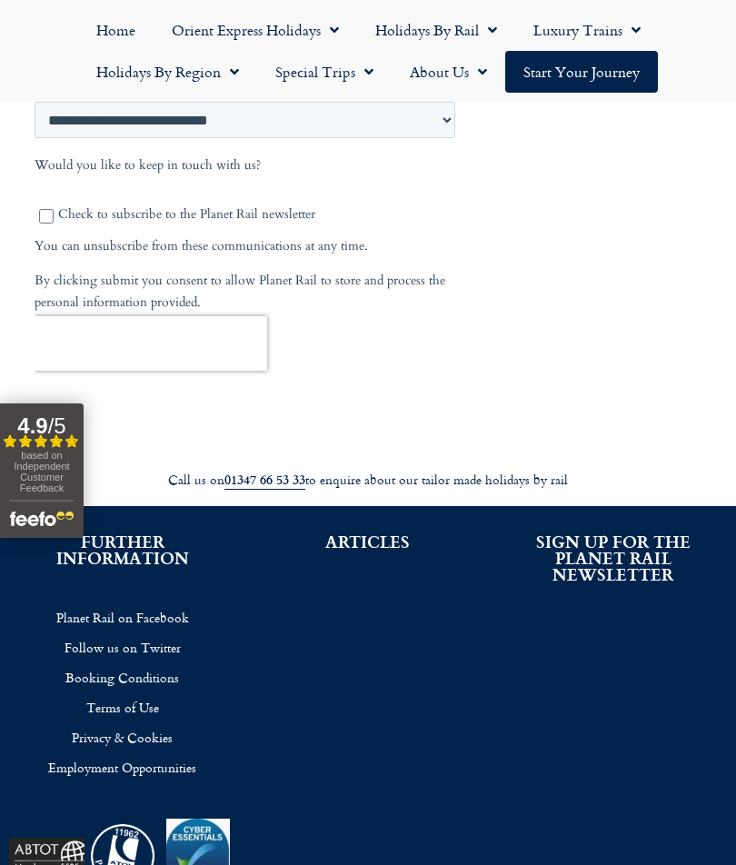
click at [87, 402] on input "******" at bounding box center [74, 421] width 80 height 38
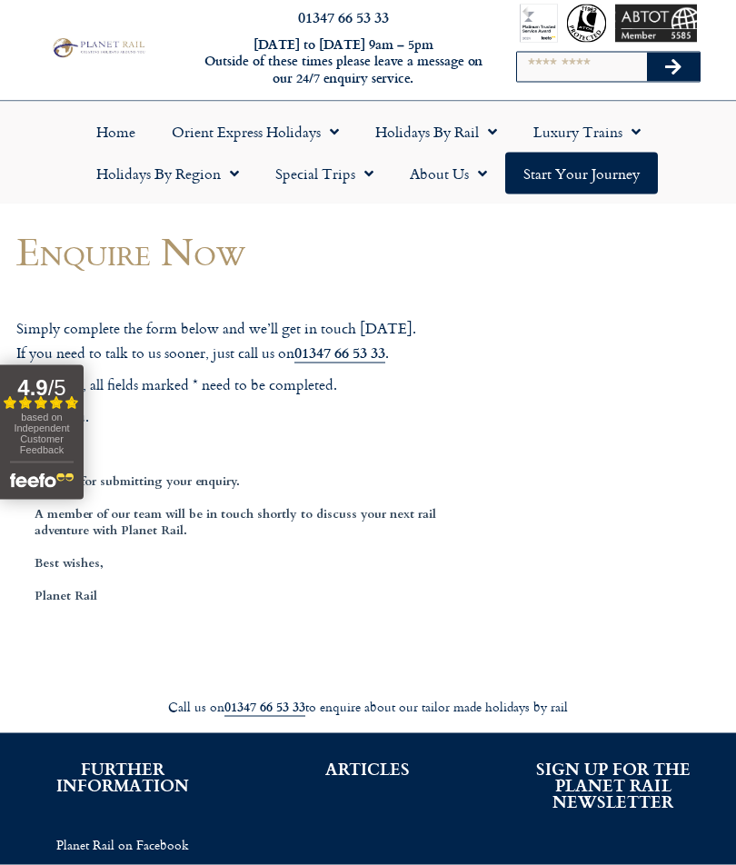
scroll to position [0, 0]
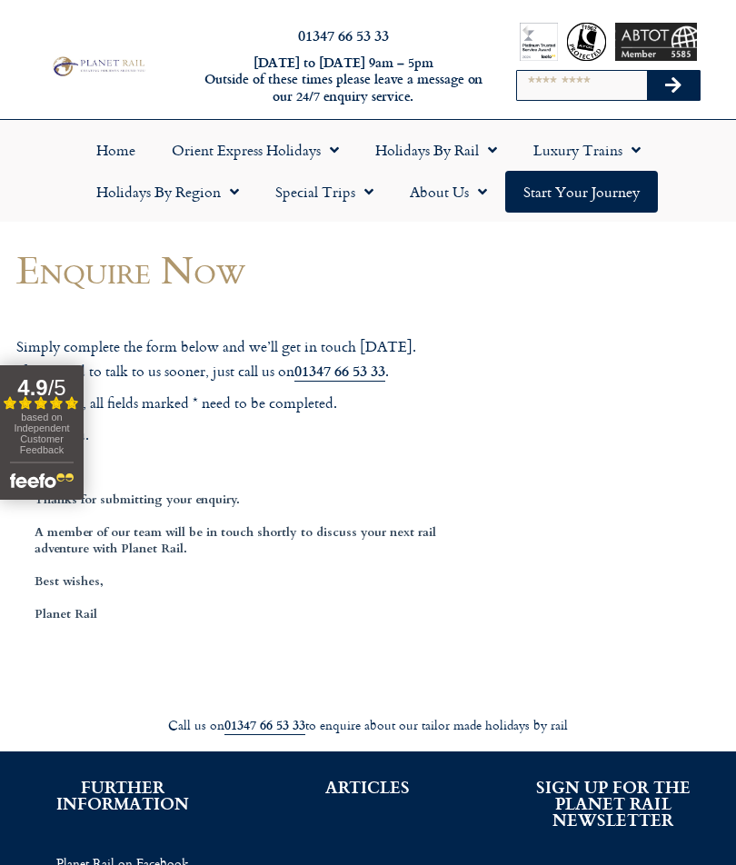
click at [434, 152] on link "Holidays by Rail" at bounding box center [436, 150] width 158 height 42
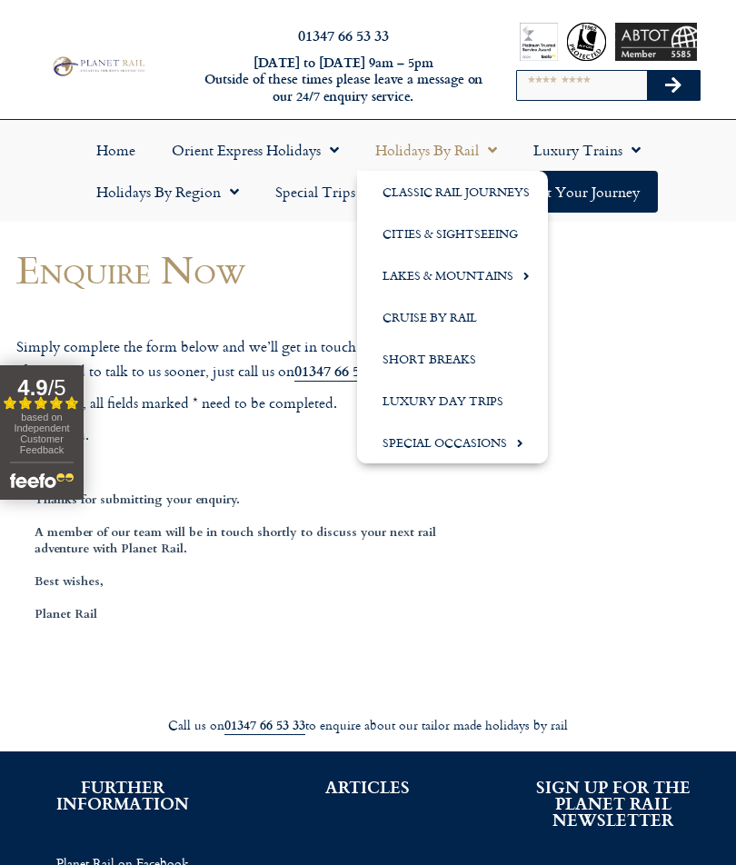
click at [639, 361] on body "01347 66 53 33 Monday to Friday 9am – 5pm Outside of these times please leave a…" at bounding box center [368, 611] width 736 height 1223
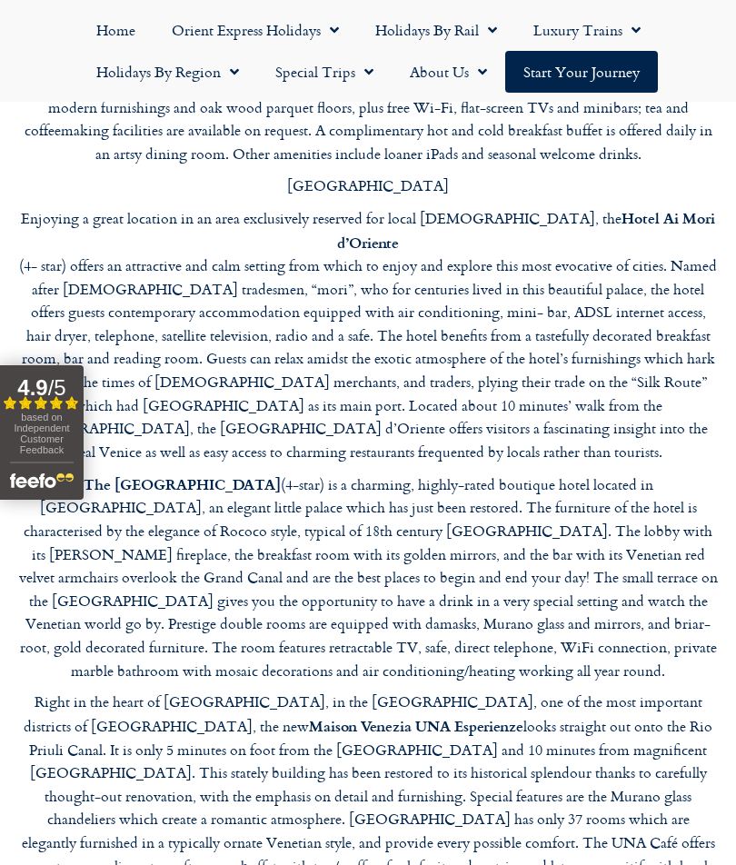
scroll to position [5379, 0]
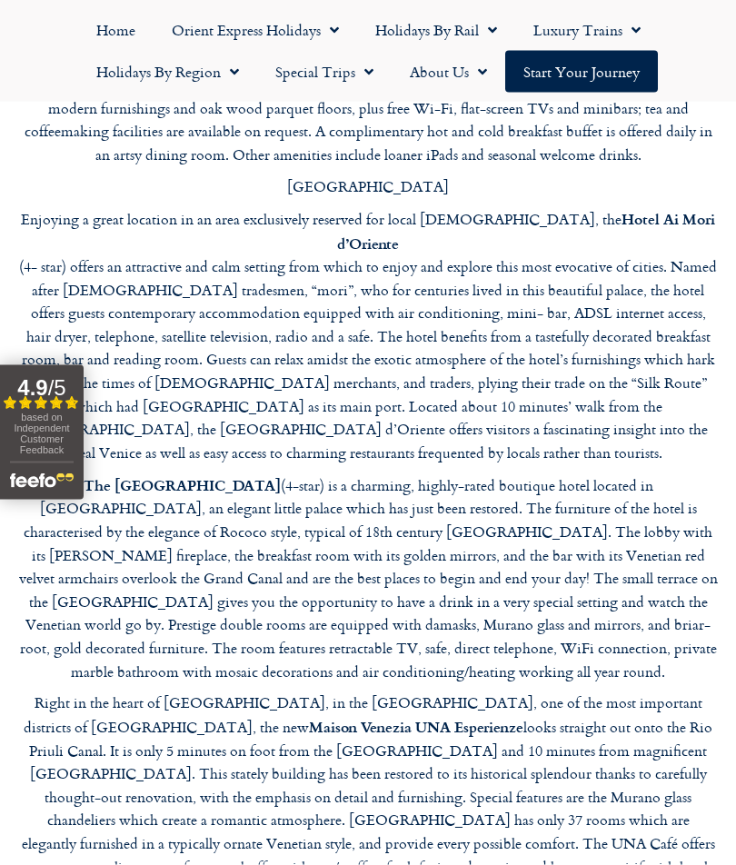
click at [39, 434] on span "based on Independent Customer Feedback" at bounding box center [41, 433] width 55 height 44
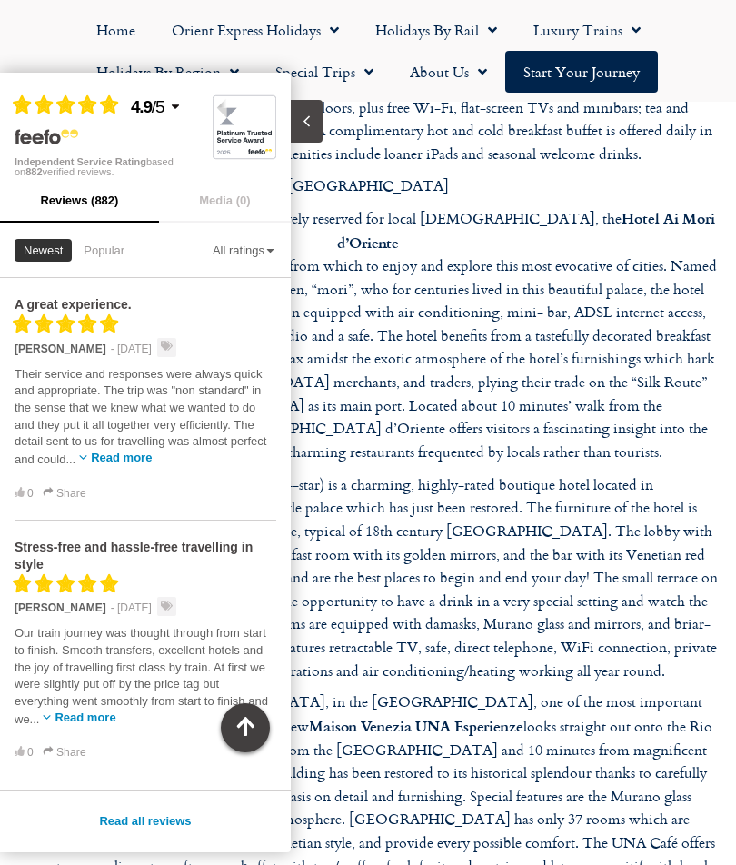
scroll to position [0, 0]
click at [118, 455] on button "Read more" at bounding box center [121, 458] width 61 height 14
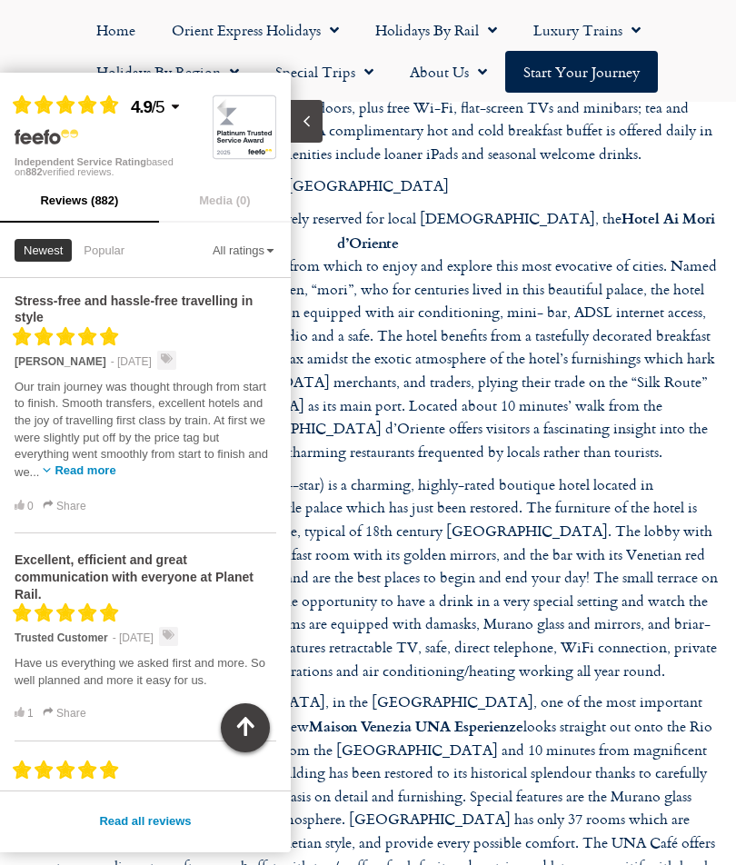
scroll to position [282, 0]
click at [89, 462] on button "Read more" at bounding box center [84, 469] width 61 height 14
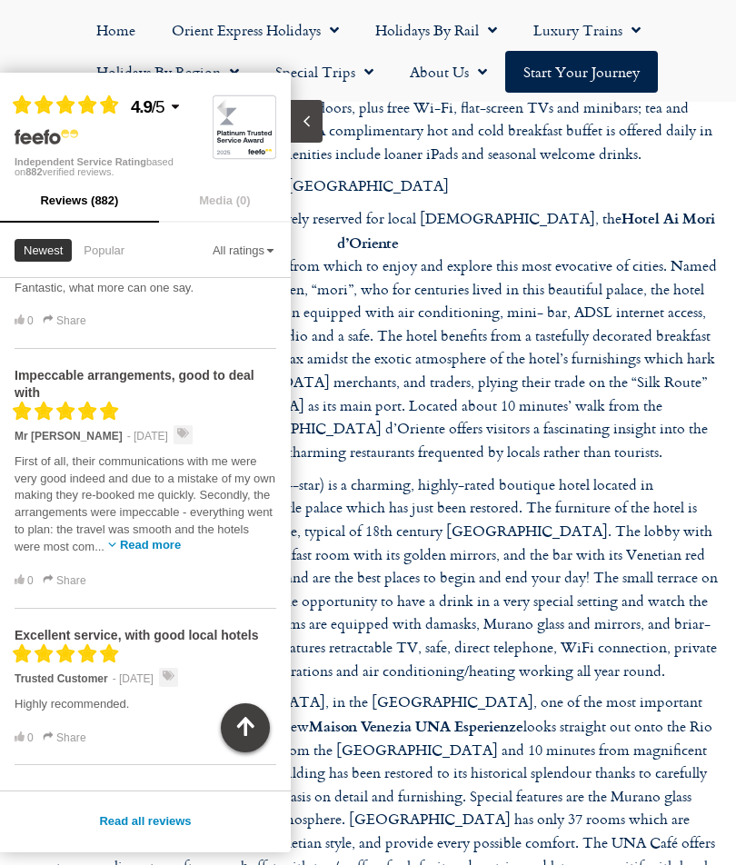
scroll to position [883, 0]
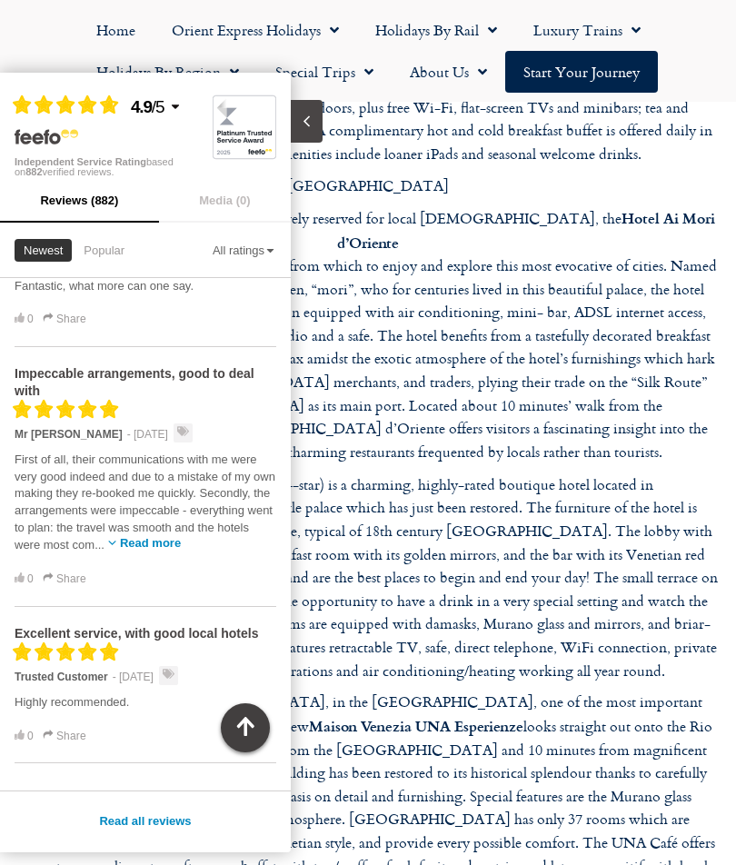
click at [124, 536] on button "Read more" at bounding box center [150, 543] width 61 height 14
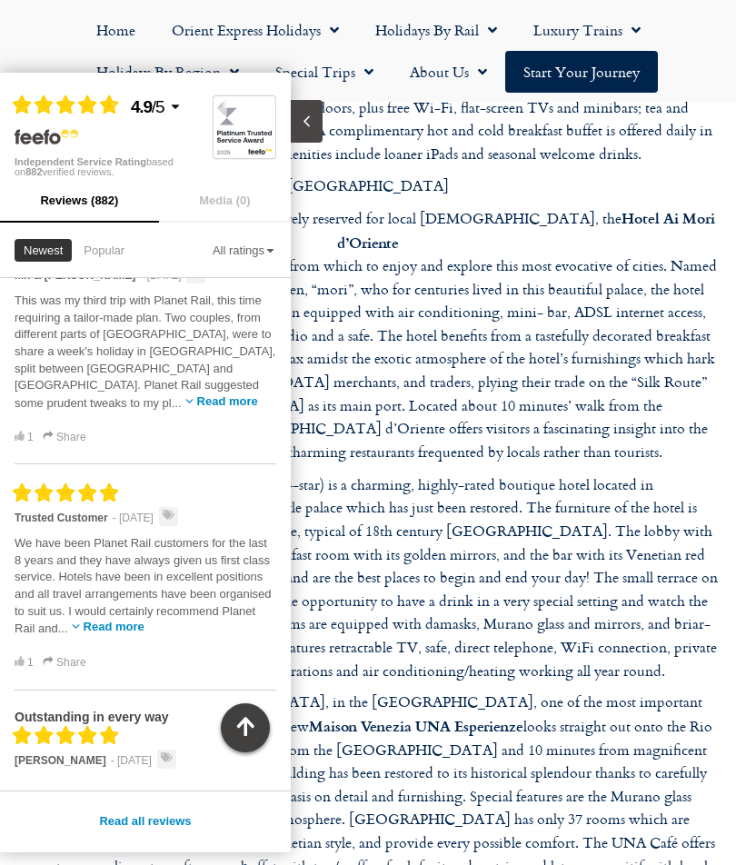
scroll to position [1476, 0]
